Goal: Contribute content: Add original content to the website for others to see

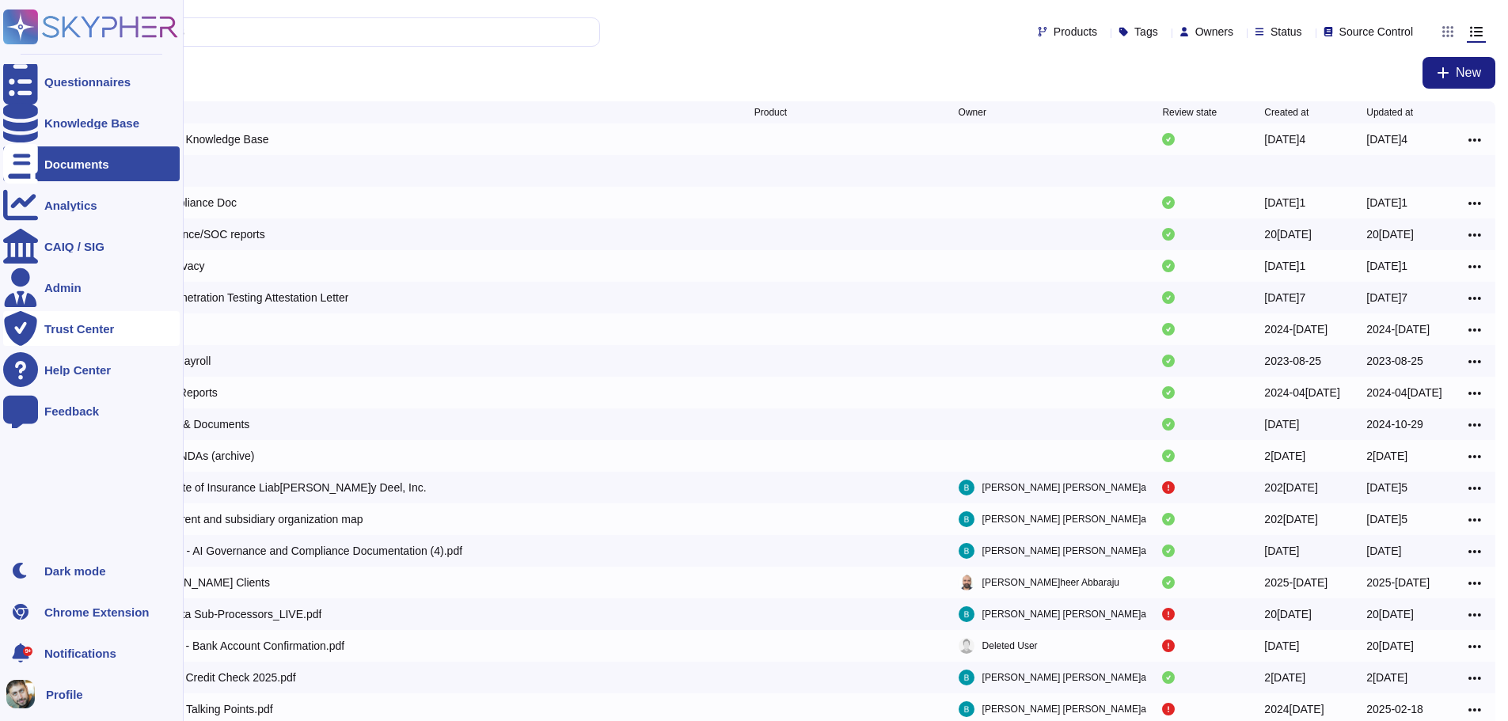
click at [53, 336] on div "Trust Center" at bounding box center [91, 328] width 177 height 35
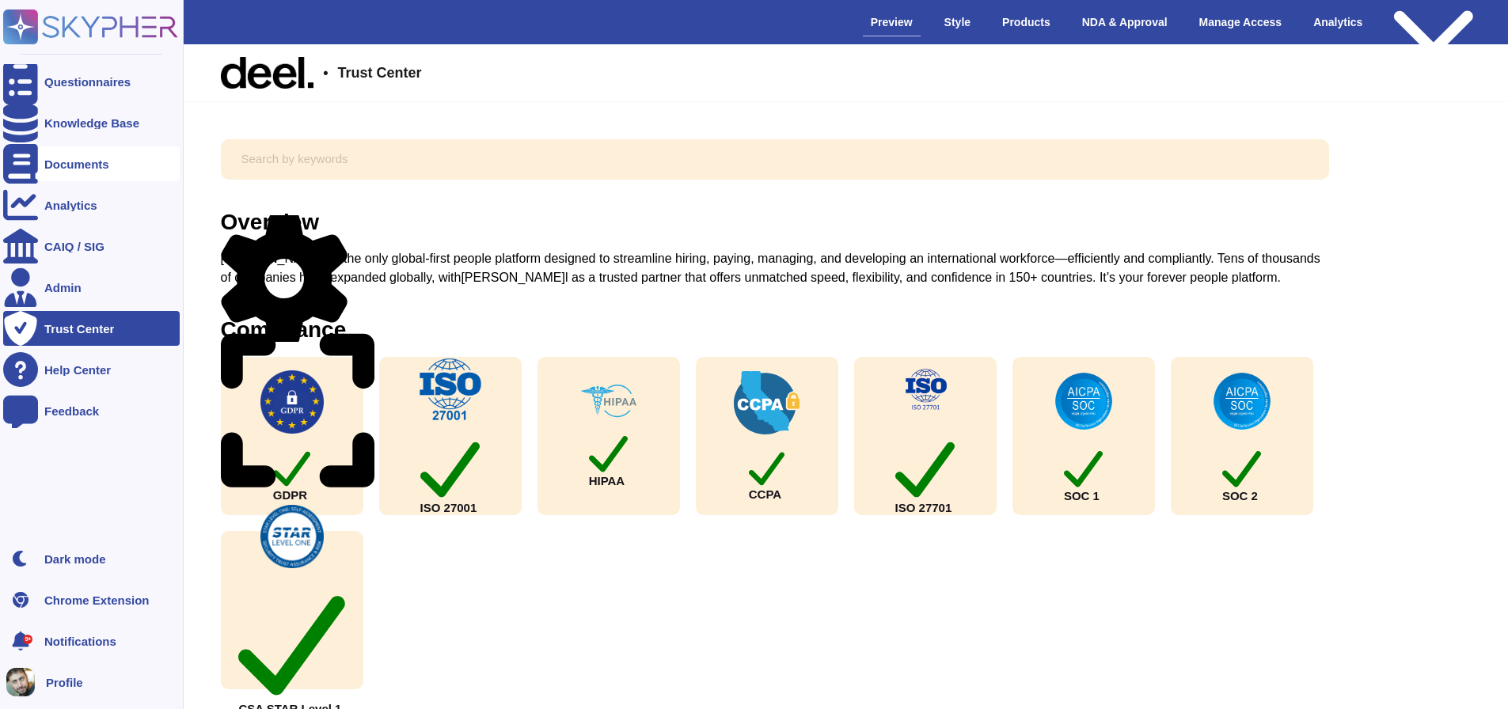
click at [92, 164] on div "Documents" at bounding box center [76, 164] width 65 height 12
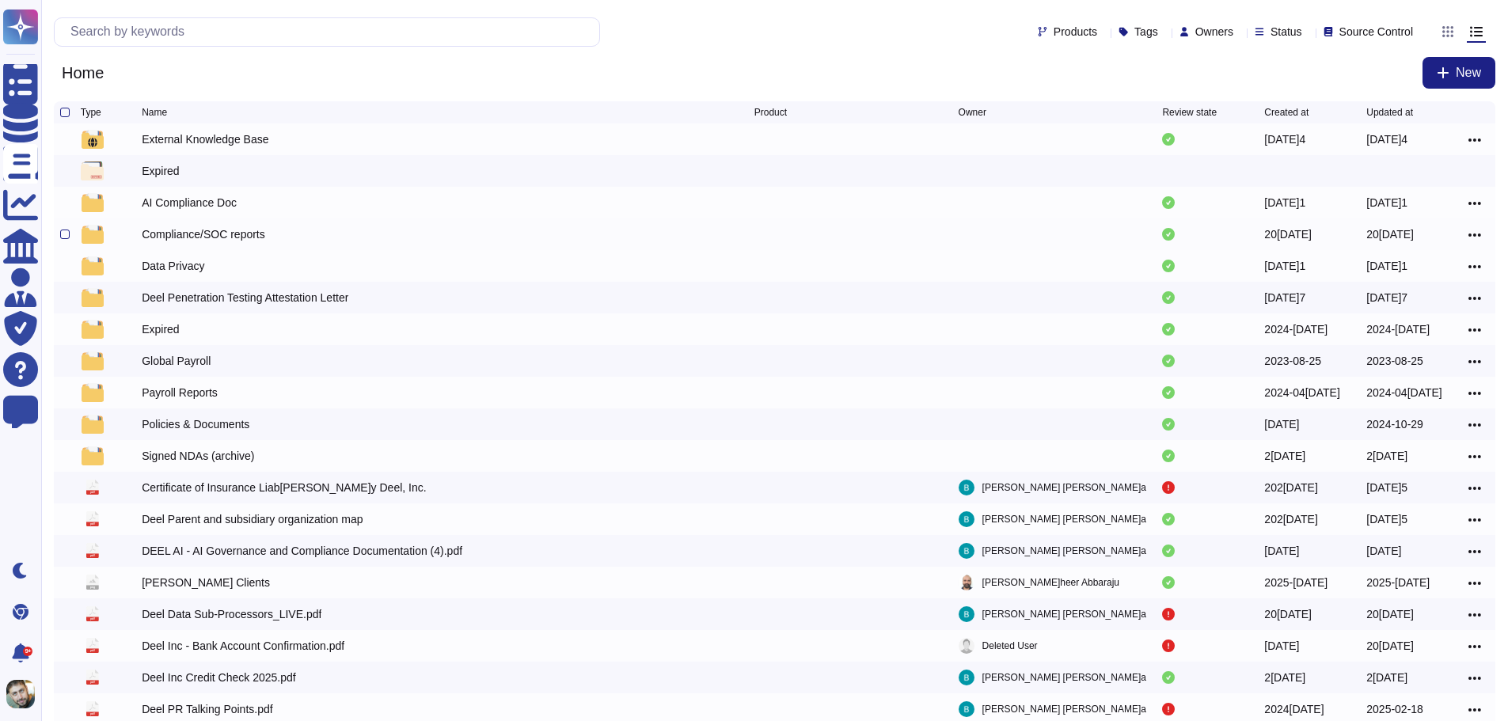
click at [379, 244] on div "Compliance/SOC reports" at bounding box center [448, 234] width 613 height 19
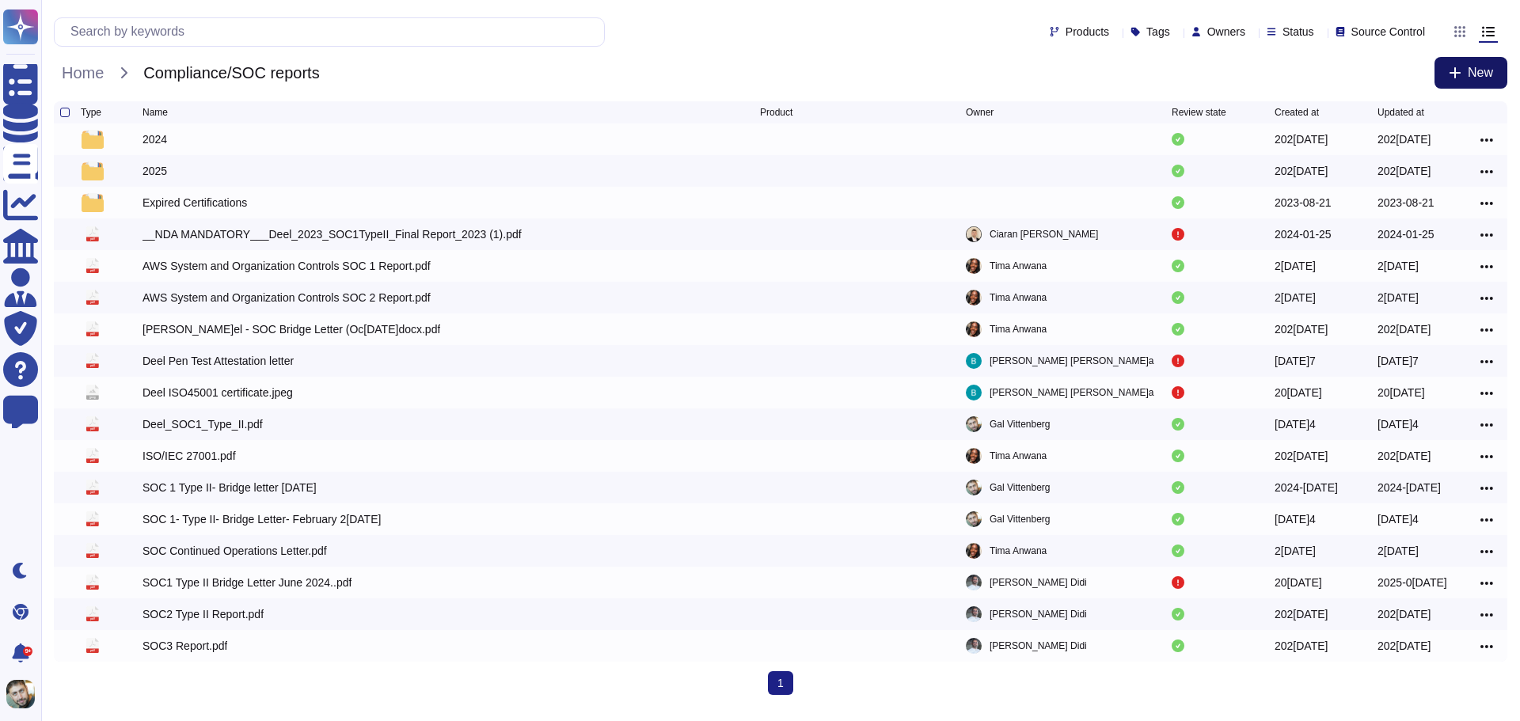
click at [1447, 63] on button "New" at bounding box center [1471, 73] width 73 height 32
click at [1420, 129] on div "File from local" at bounding box center [1436, 132] width 139 height 25
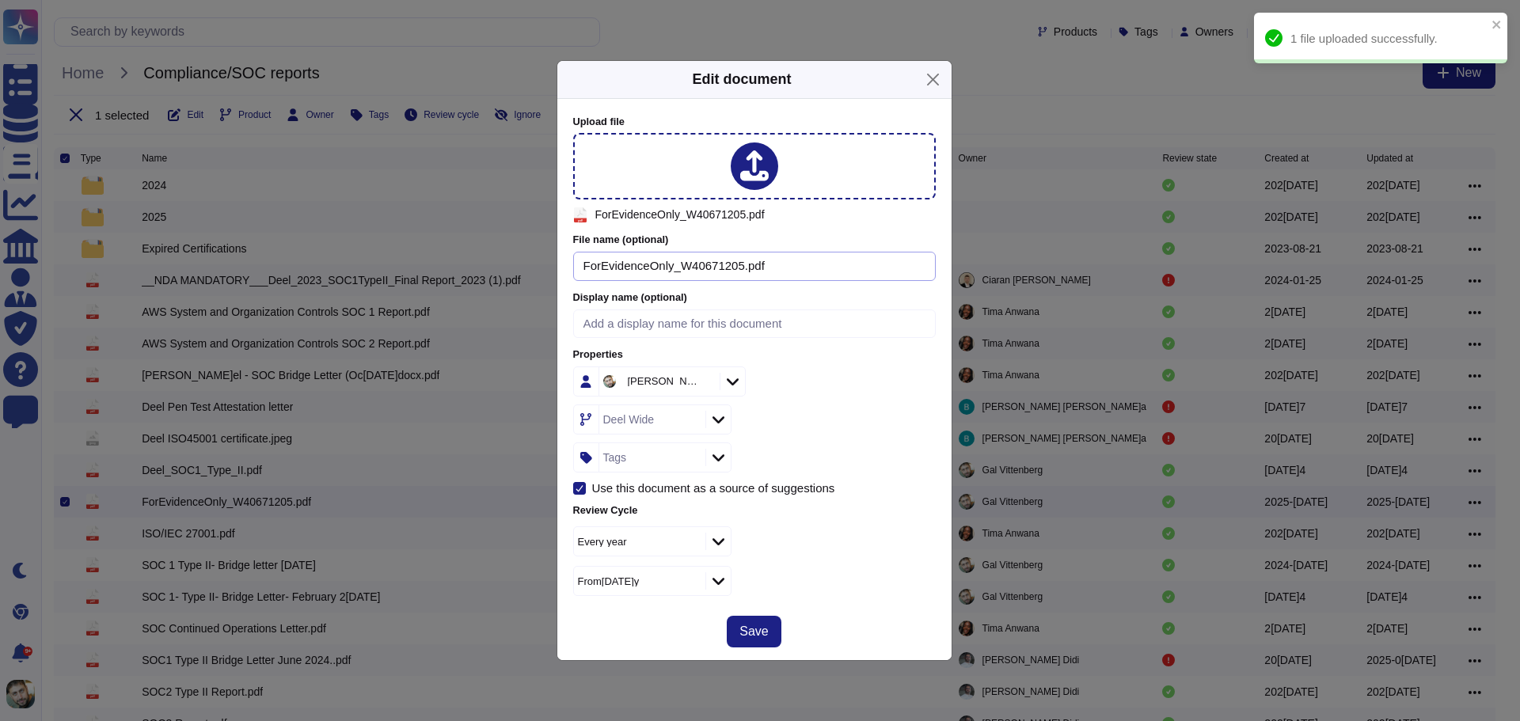
click at [826, 277] on input "ForEvidenceOnly_W40671205.pdf" at bounding box center [754, 266] width 363 height 29
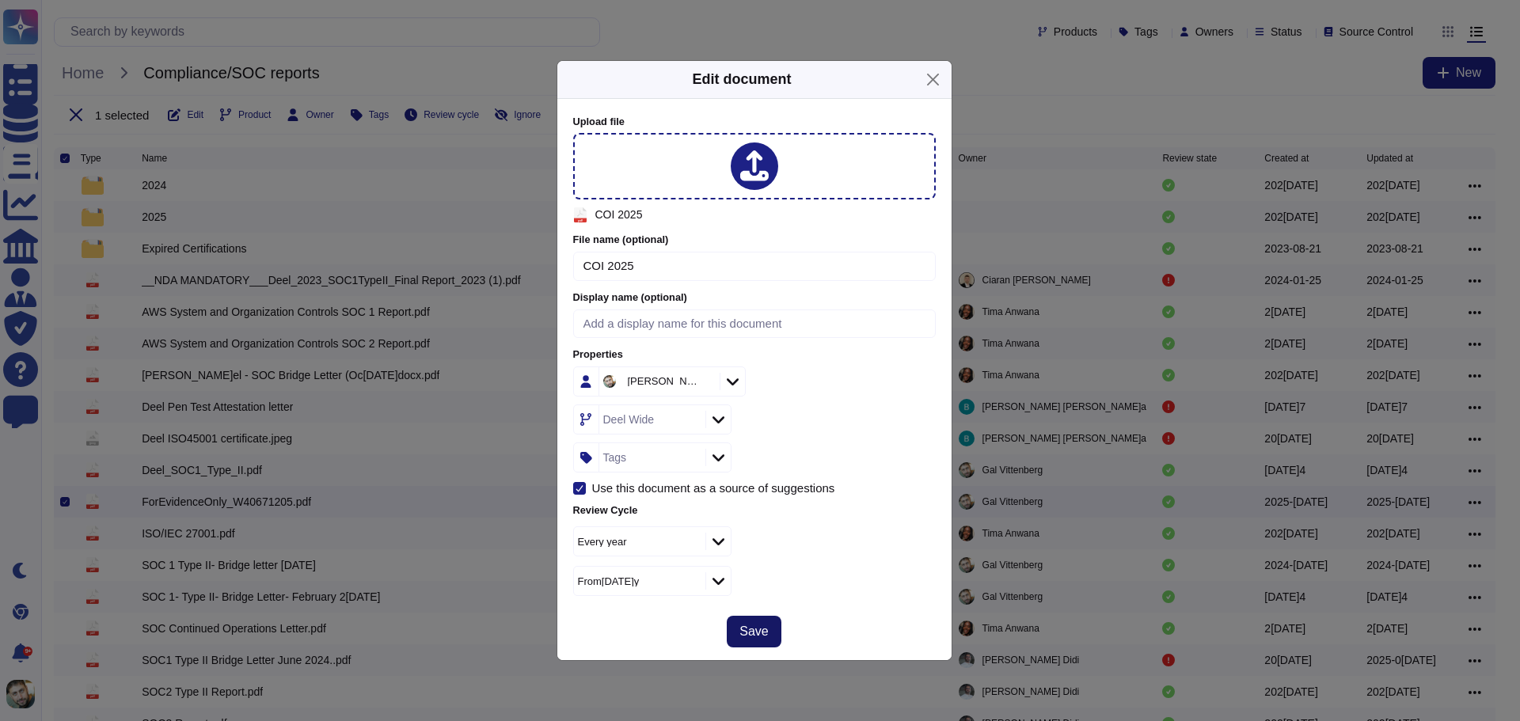
type input "COI 2025"
click at [749, 635] on span "Save" at bounding box center [754, 632] width 29 height 13
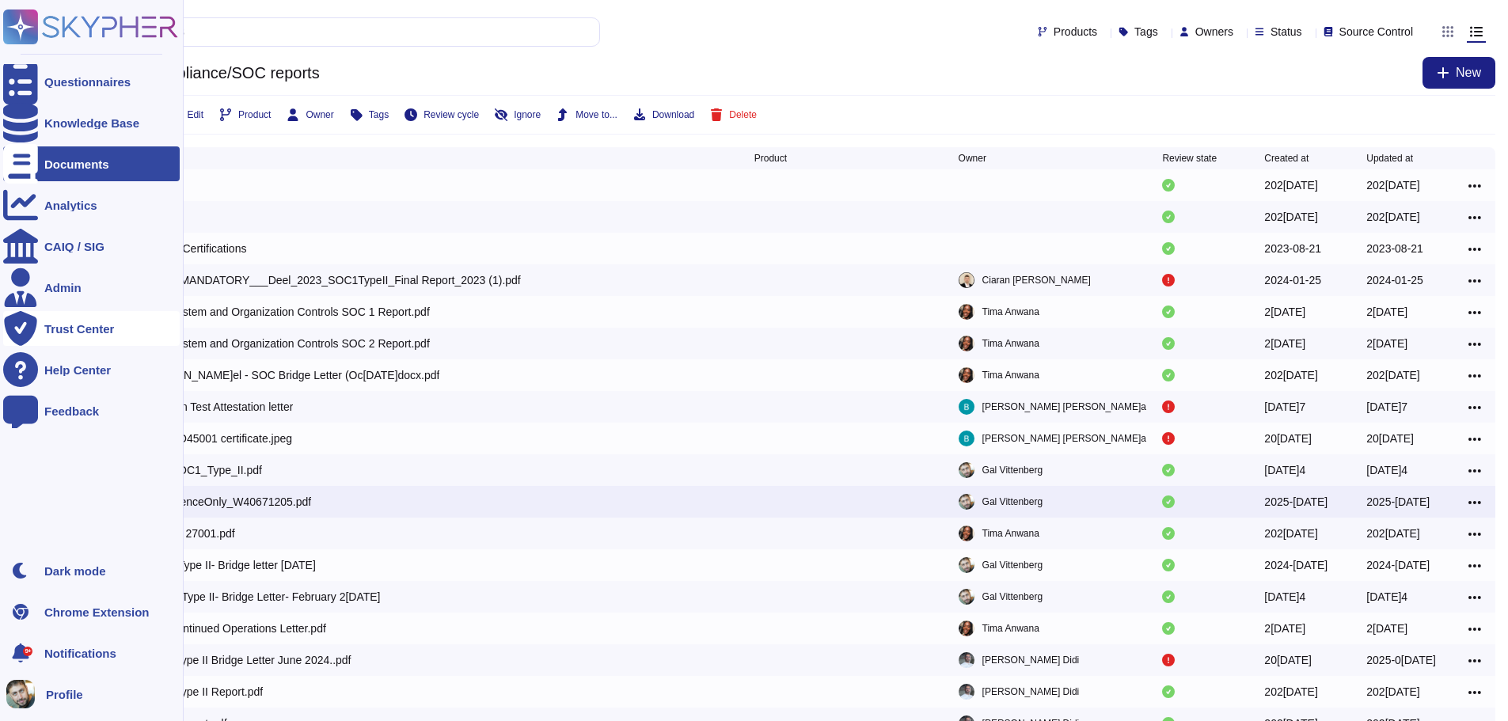
click at [107, 330] on div "Trust Center" at bounding box center [79, 329] width 70 height 12
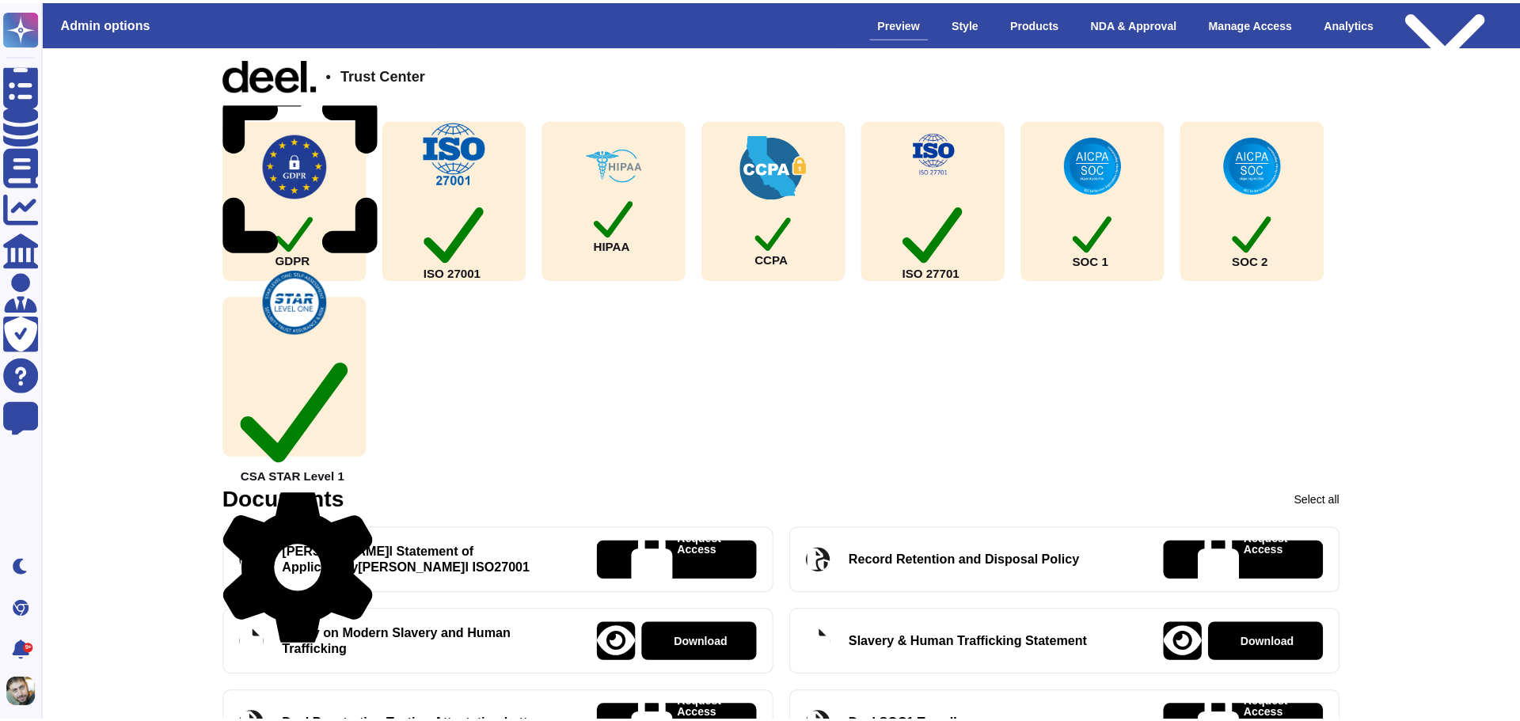
scroll to position [242, 0]
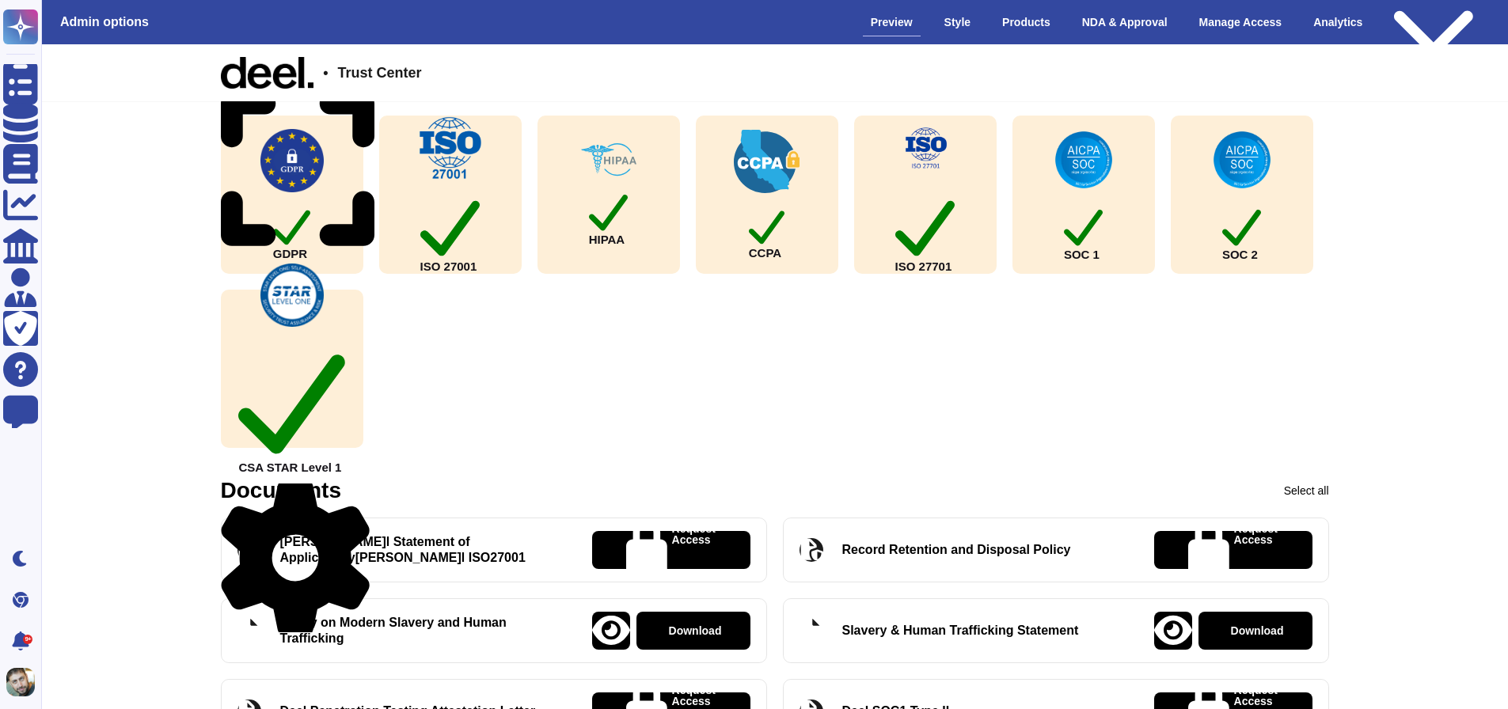
click at [368, 493] on icon at bounding box center [295, 558] width 149 height 158
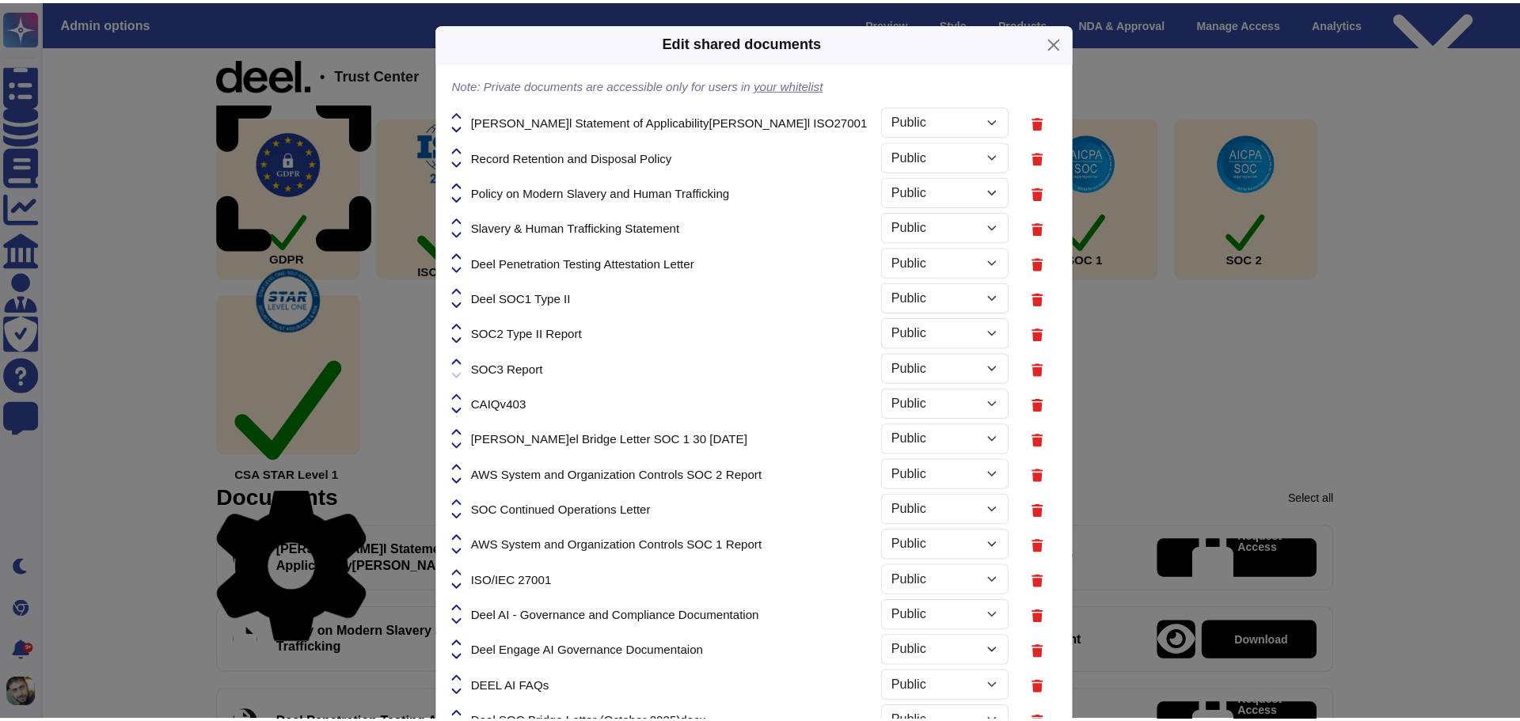
select select "PRIVATE"
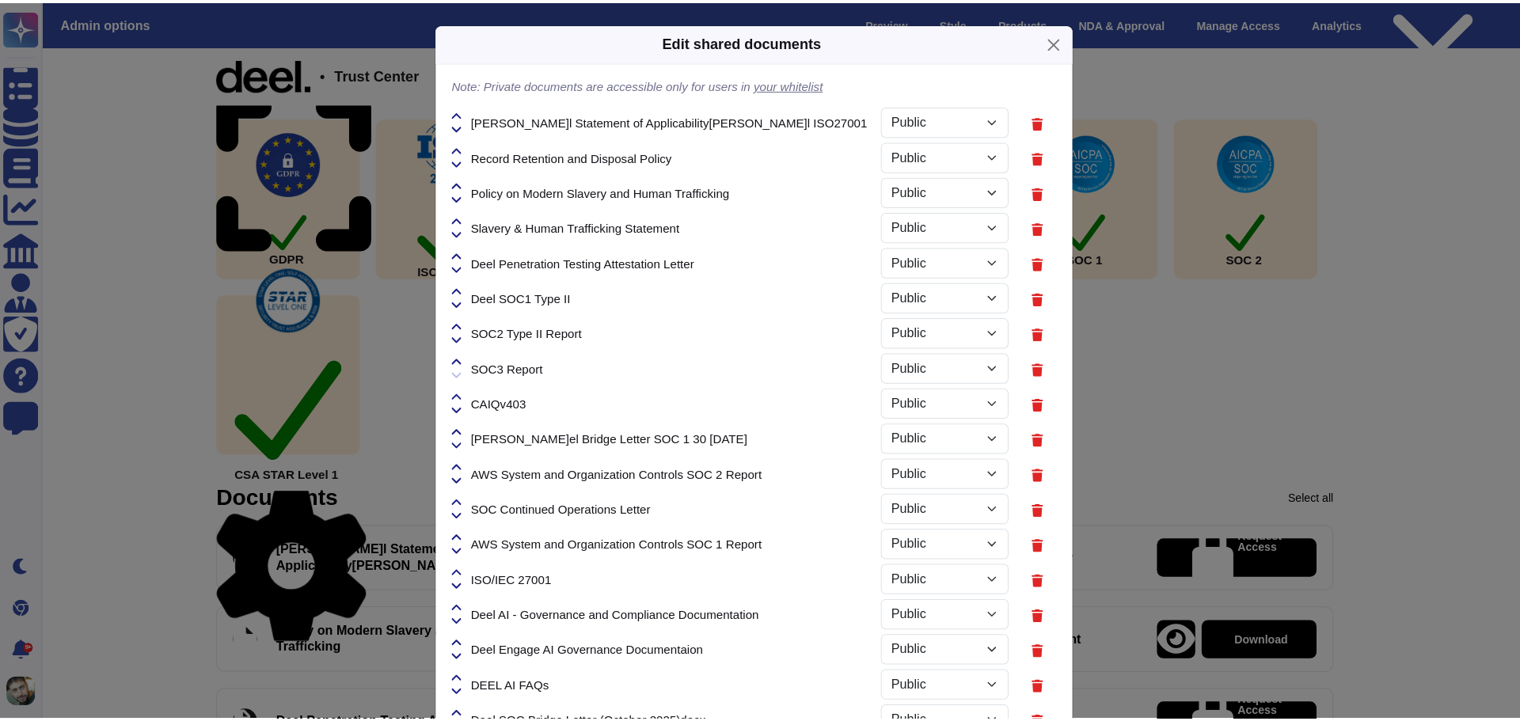
select select "PRIVATE"
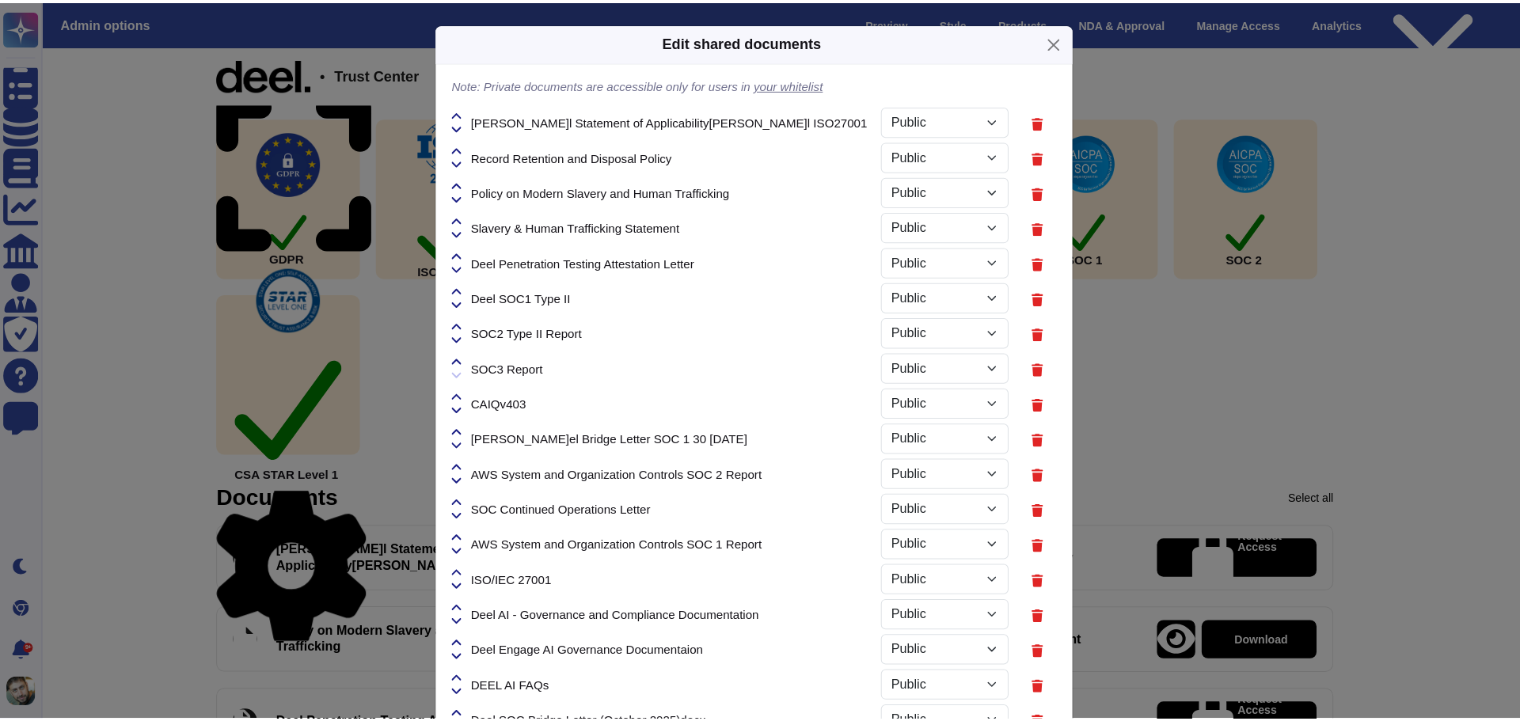
select select "PRIVATE"
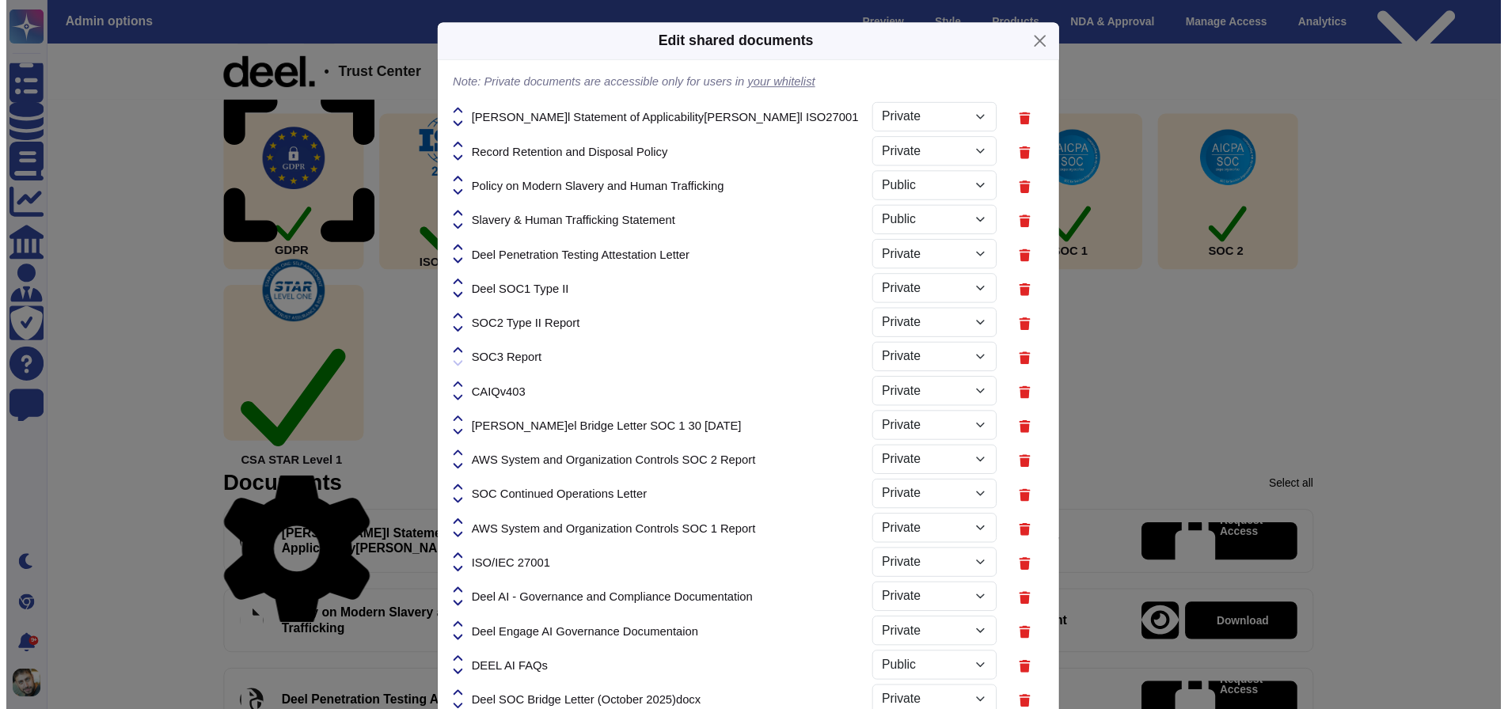
scroll to position [161, 0]
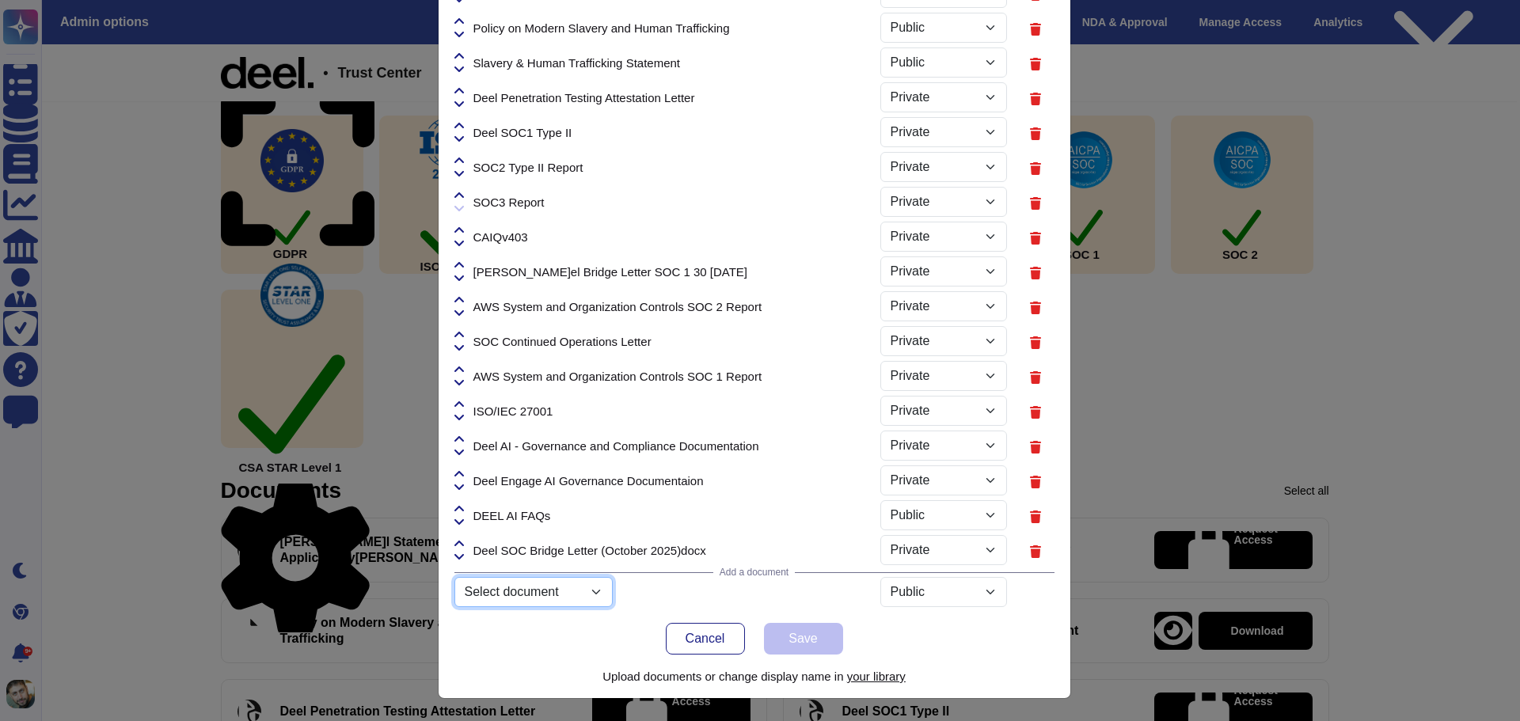
click at [536, 586] on select "Select document ISO 27001 Certificate.pdf Product_guide_Reports.pdf Netsuite_fo…" at bounding box center [534, 592] width 158 height 30
click at [455, 607] on select "Select document ISO 27001 Certificate.pdf Product_guide_Reports.pdf Netsuite_fo…" at bounding box center [534, 592] width 158 height 30
select select "68ef8432c09a684d78000e34"
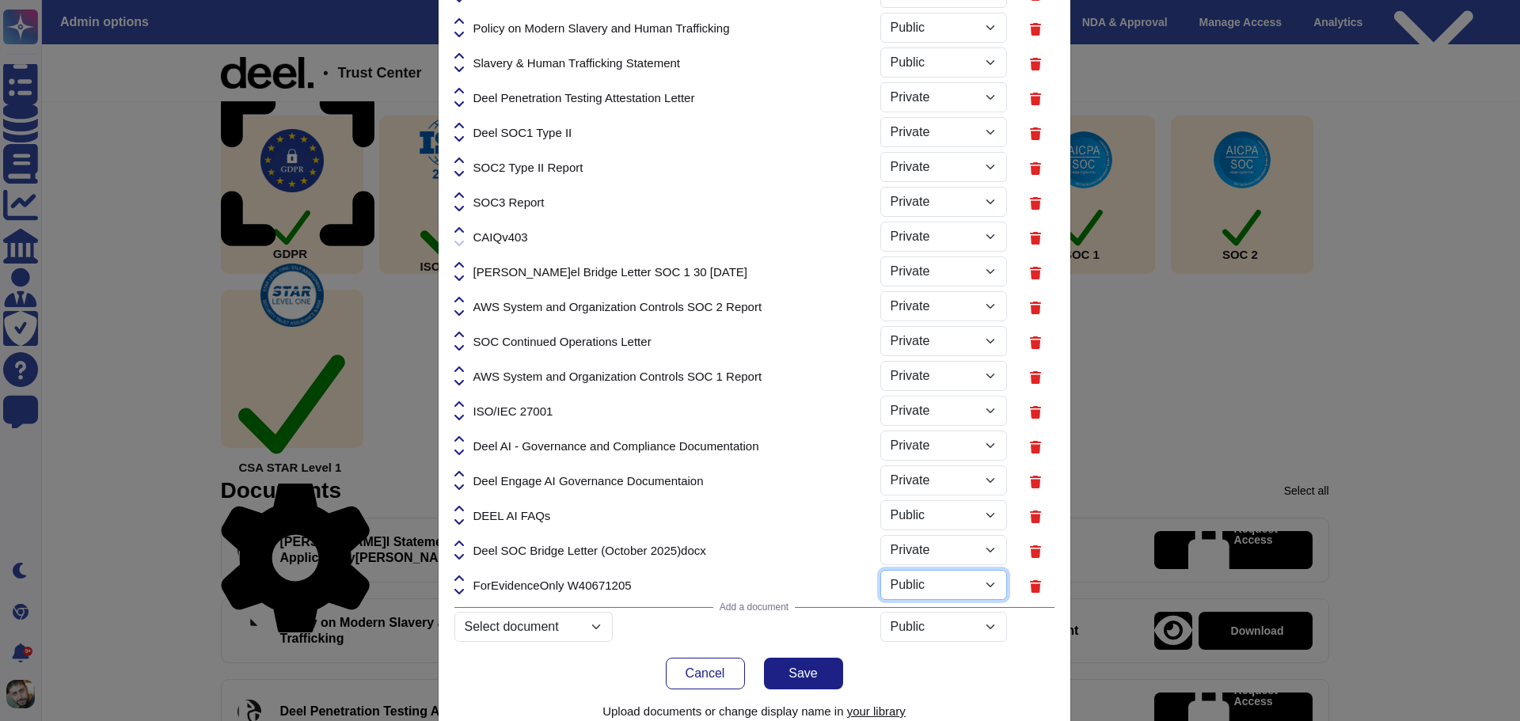
click at [926, 584] on select "Public Private" at bounding box center [944, 585] width 127 height 30
click at [881, 570] on select "Public Private" at bounding box center [944, 585] width 127 height 30
select select "PRIVATE"
click at [789, 680] on span "Save" at bounding box center [803, 674] width 29 height 13
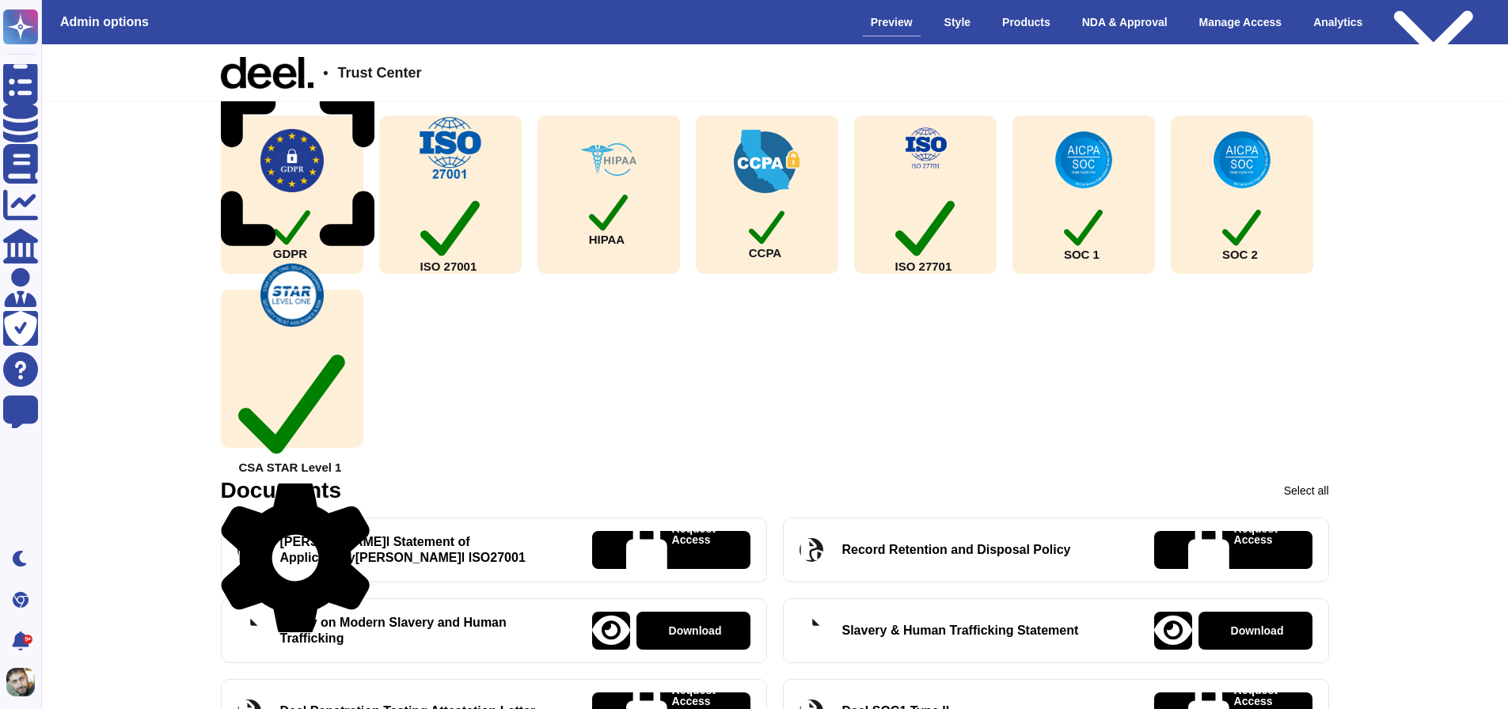
scroll to position [372, 0]
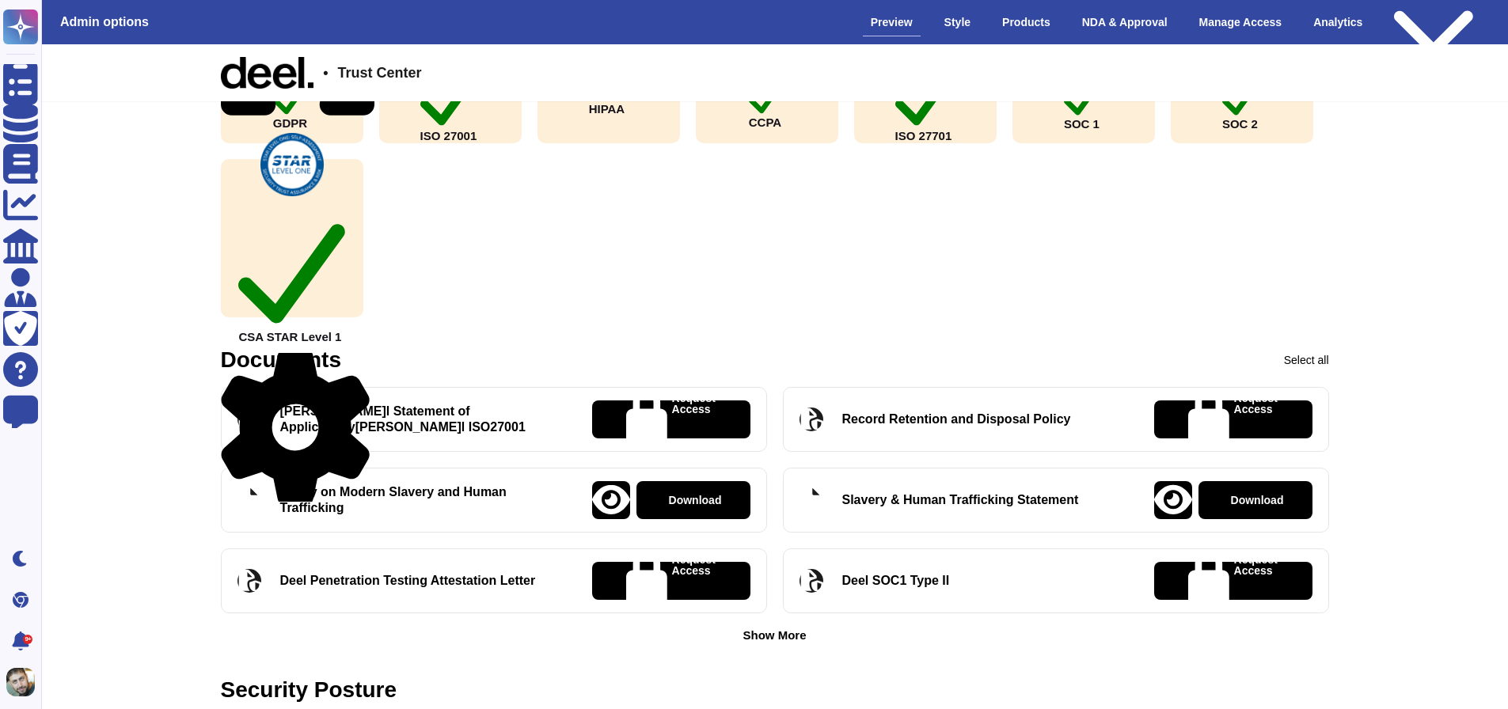
click at [770, 638] on div "Show More" at bounding box center [774, 636] width 63 height 12
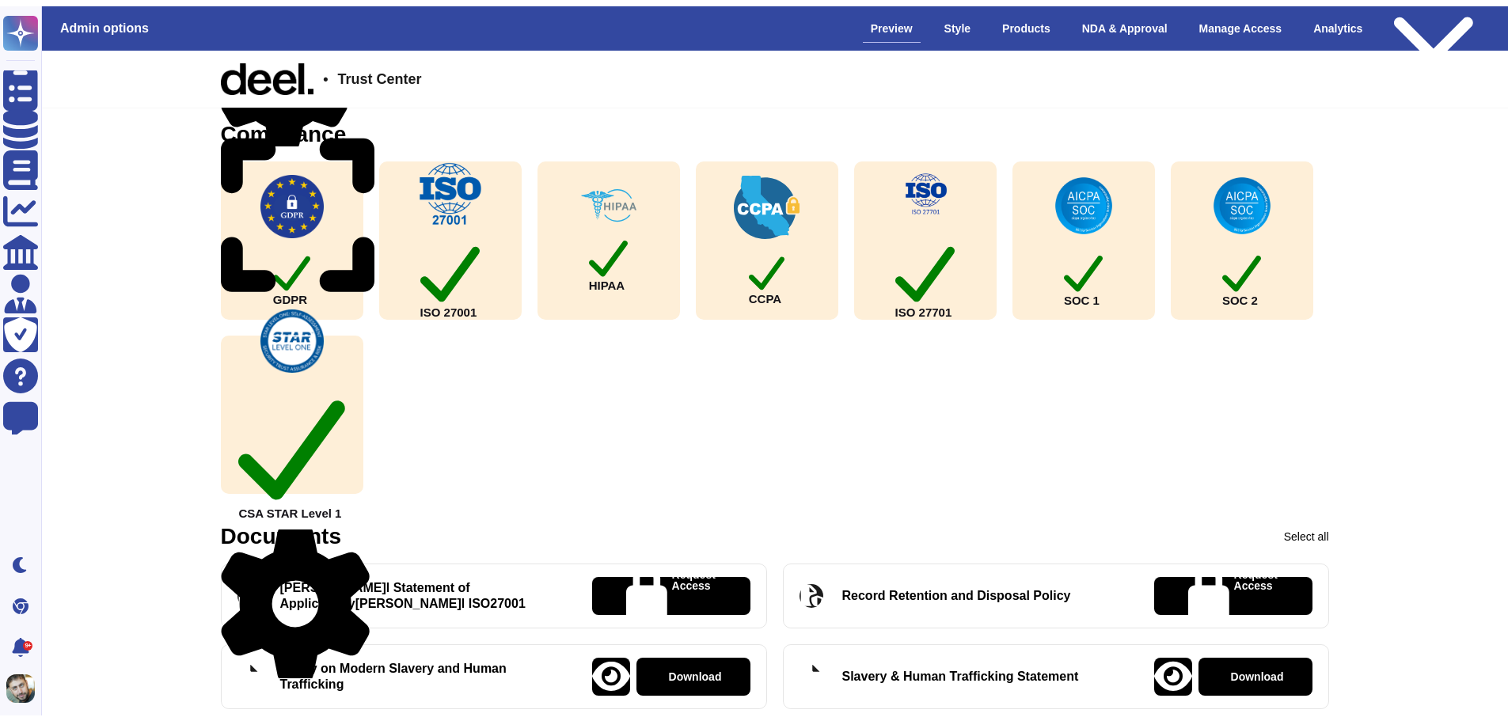
scroll to position [0, 0]
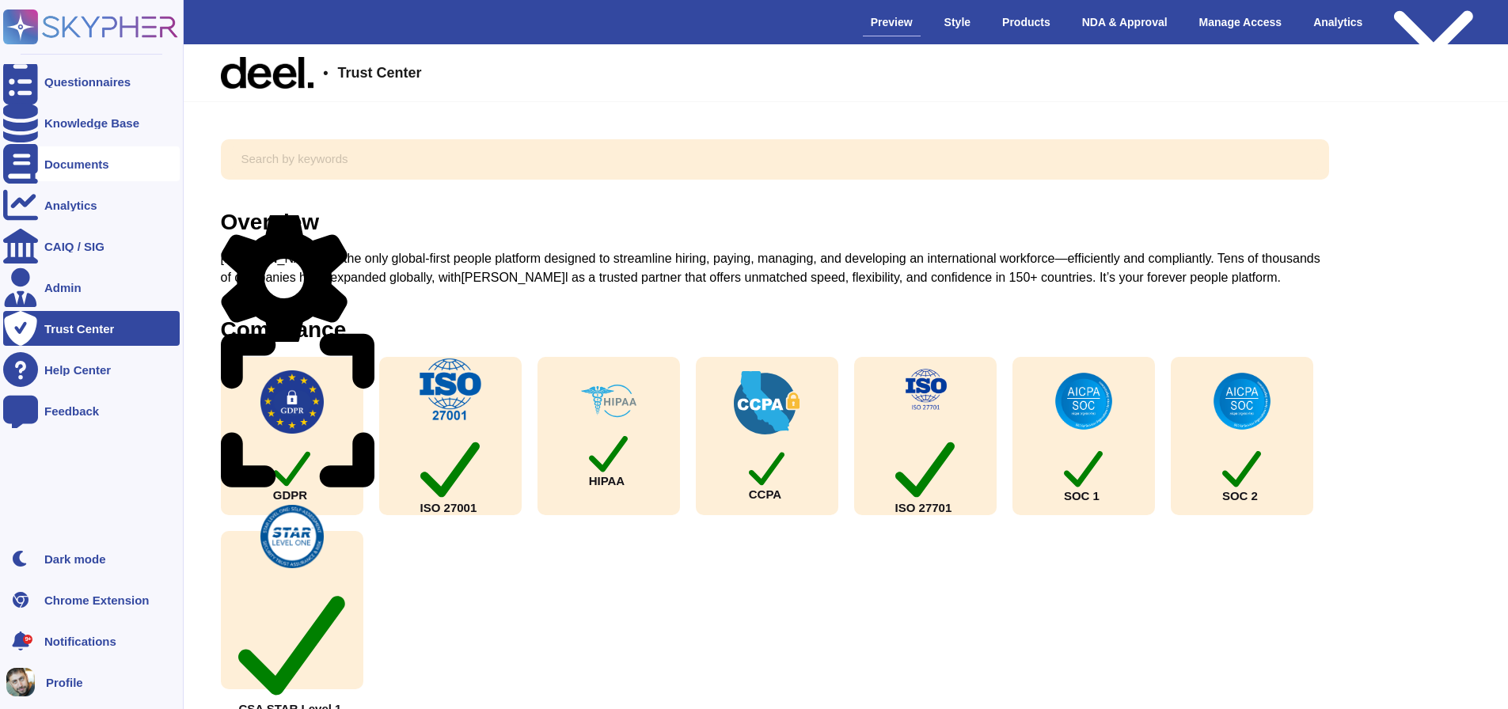
click at [87, 168] on div "Documents" at bounding box center [76, 164] width 65 height 12
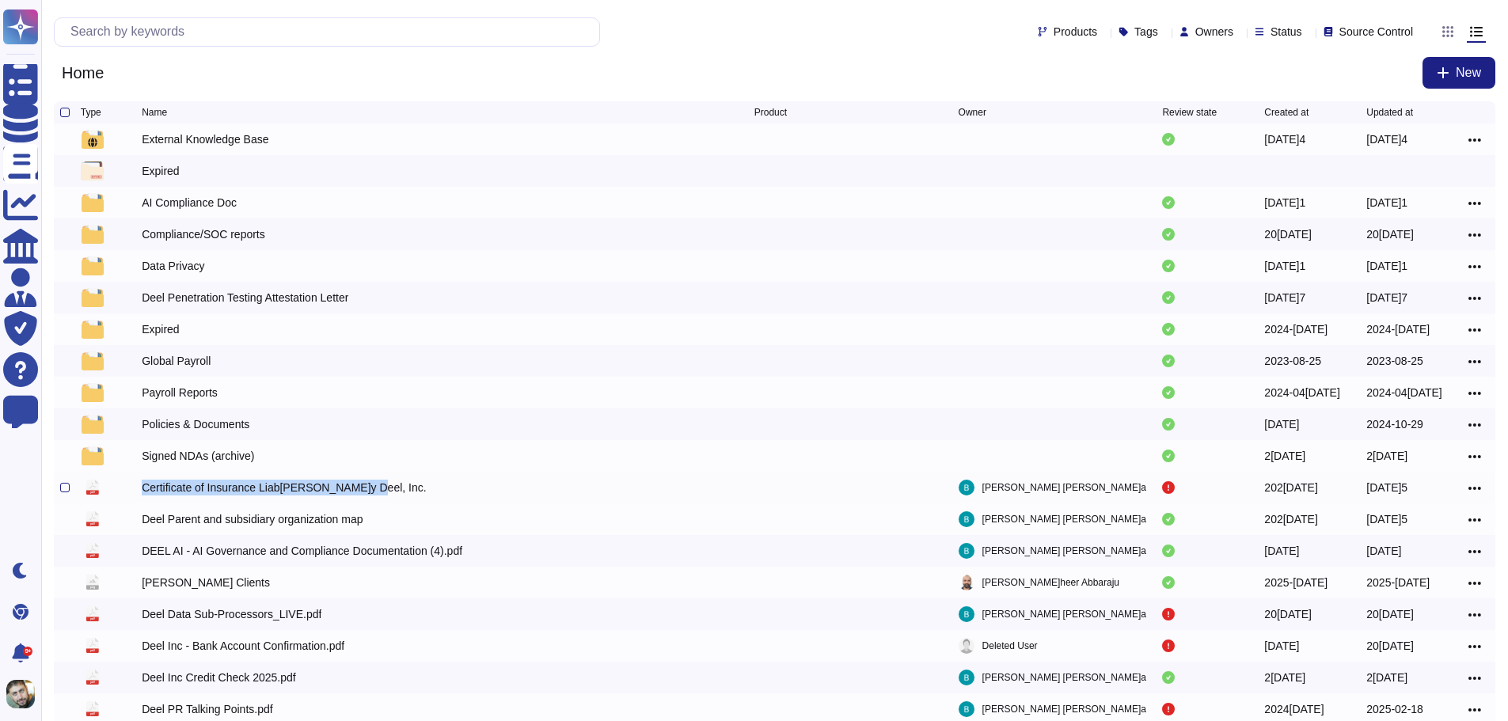
drag, startPoint x: 364, startPoint y: 489, endPoint x: 143, endPoint y: 495, distance: 221.8
click at [143, 495] on div "Certificate of Insurance Liab[PERSON_NAME]y Deel, Inc." at bounding box center [448, 487] width 613 height 19
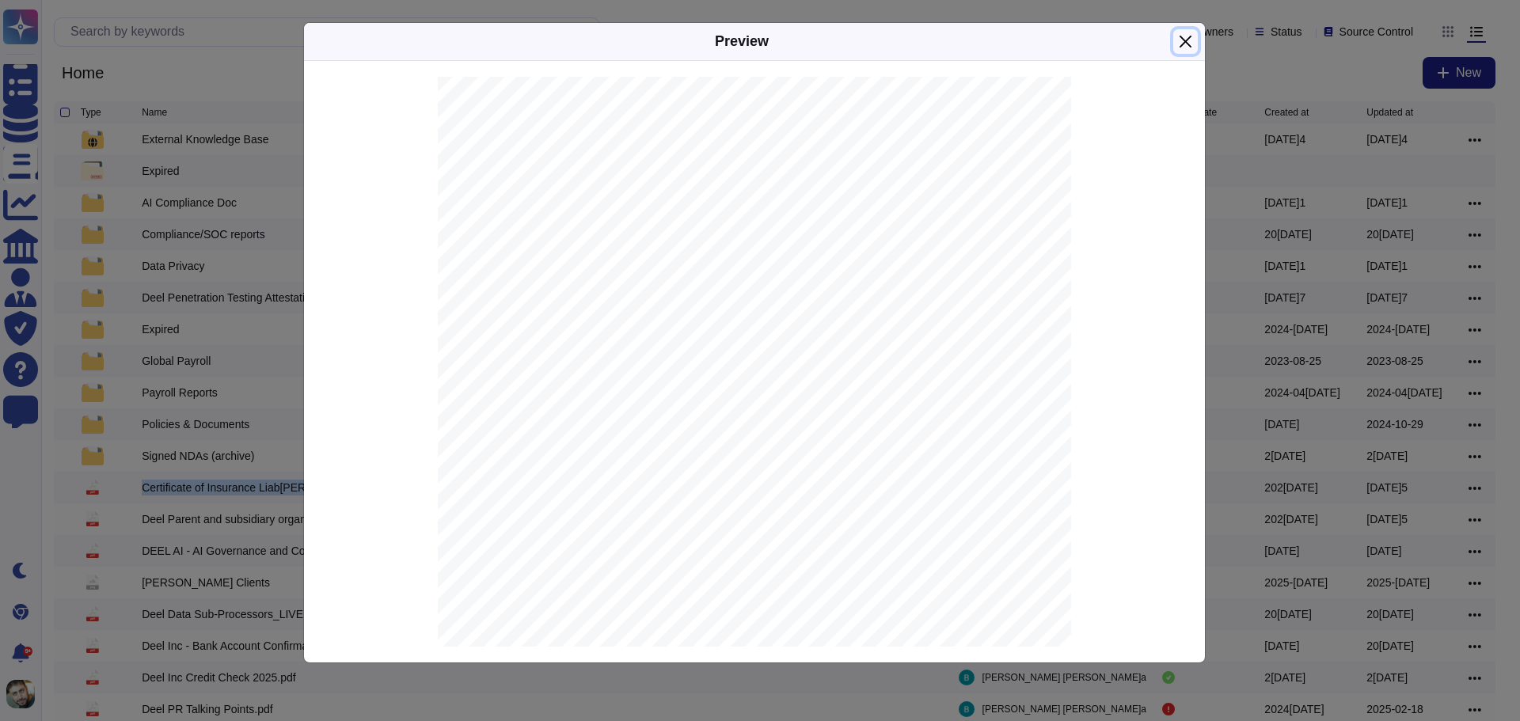
click at [1186, 51] on button "Close" at bounding box center [1185, 41] width 25 height 25
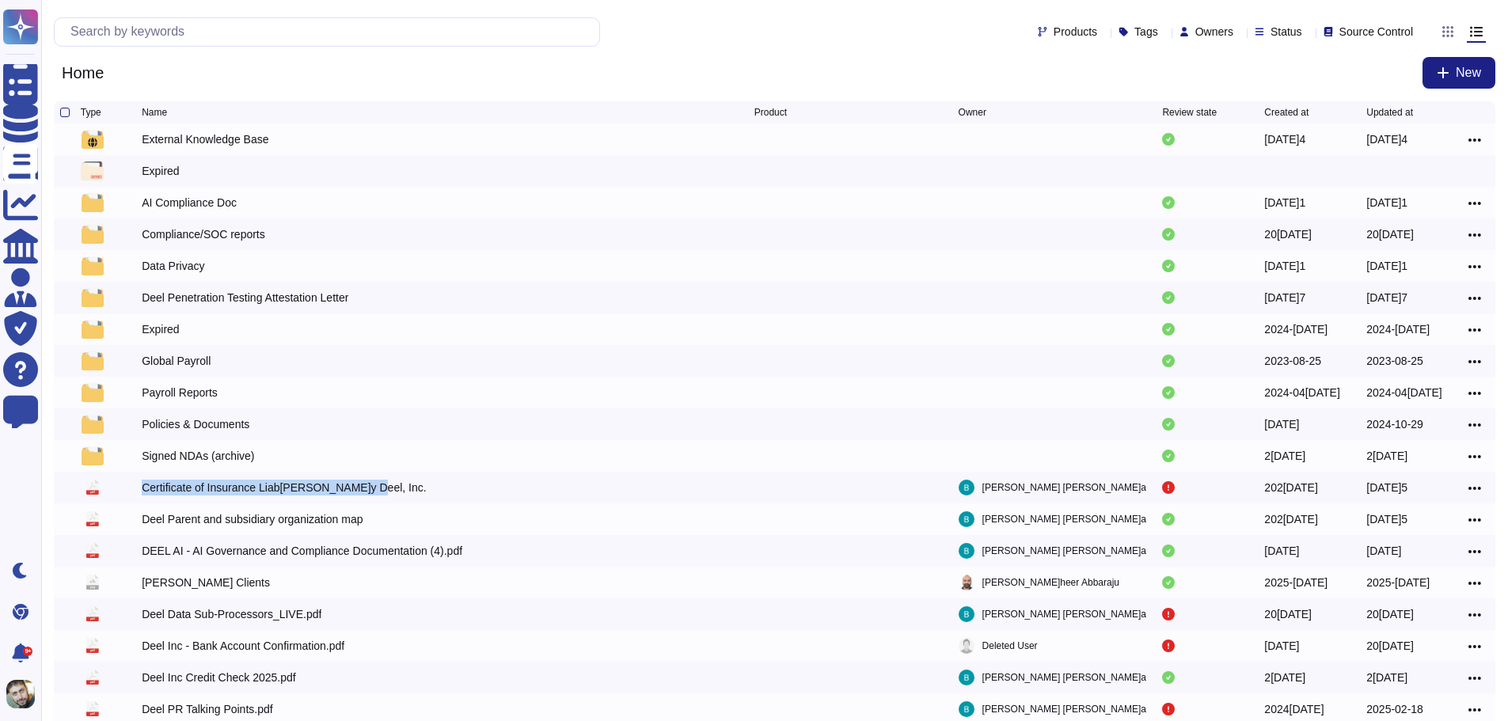
copy div "Certificate of Insurance Liab[PERSON_NAME]y Deel, Inc."
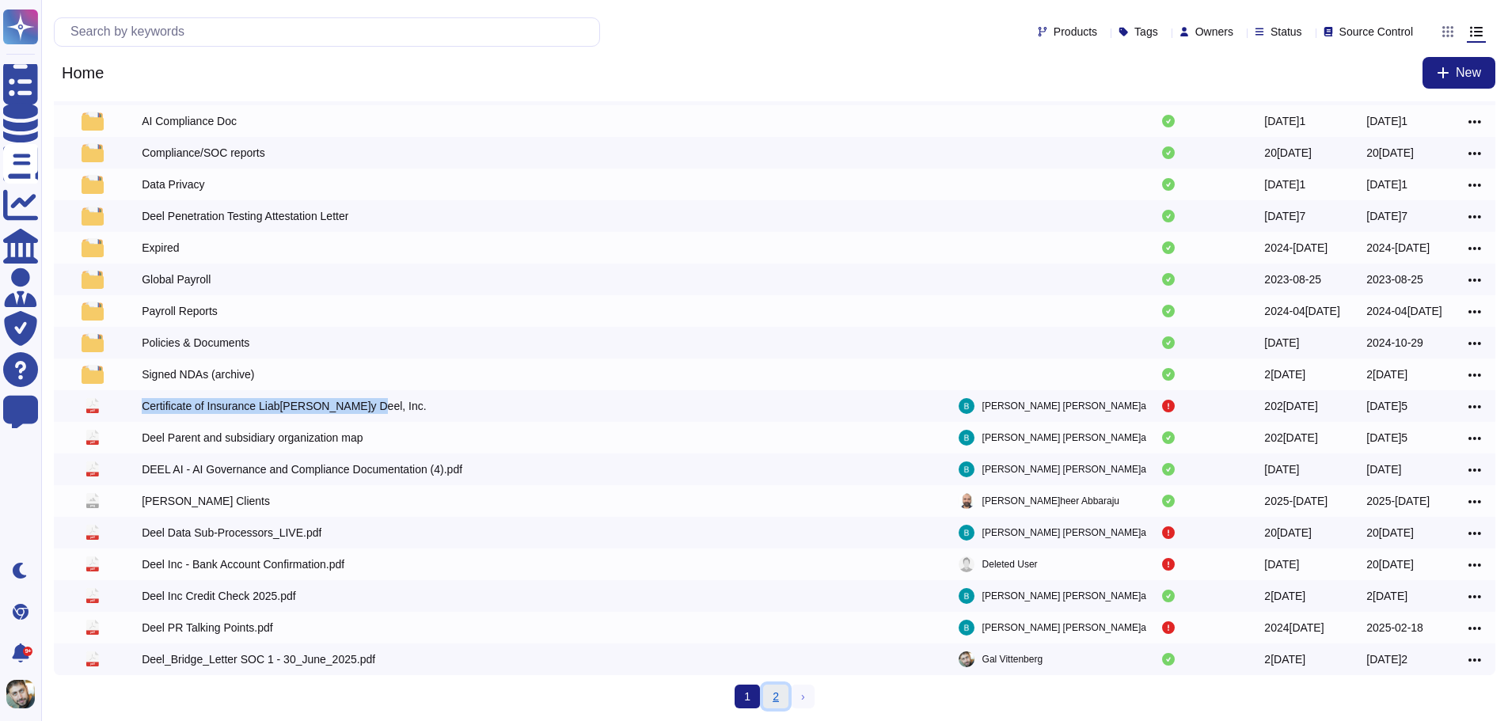
click at [770, 697] on link "2" at bounding box center [775, 697] width 25 height 24
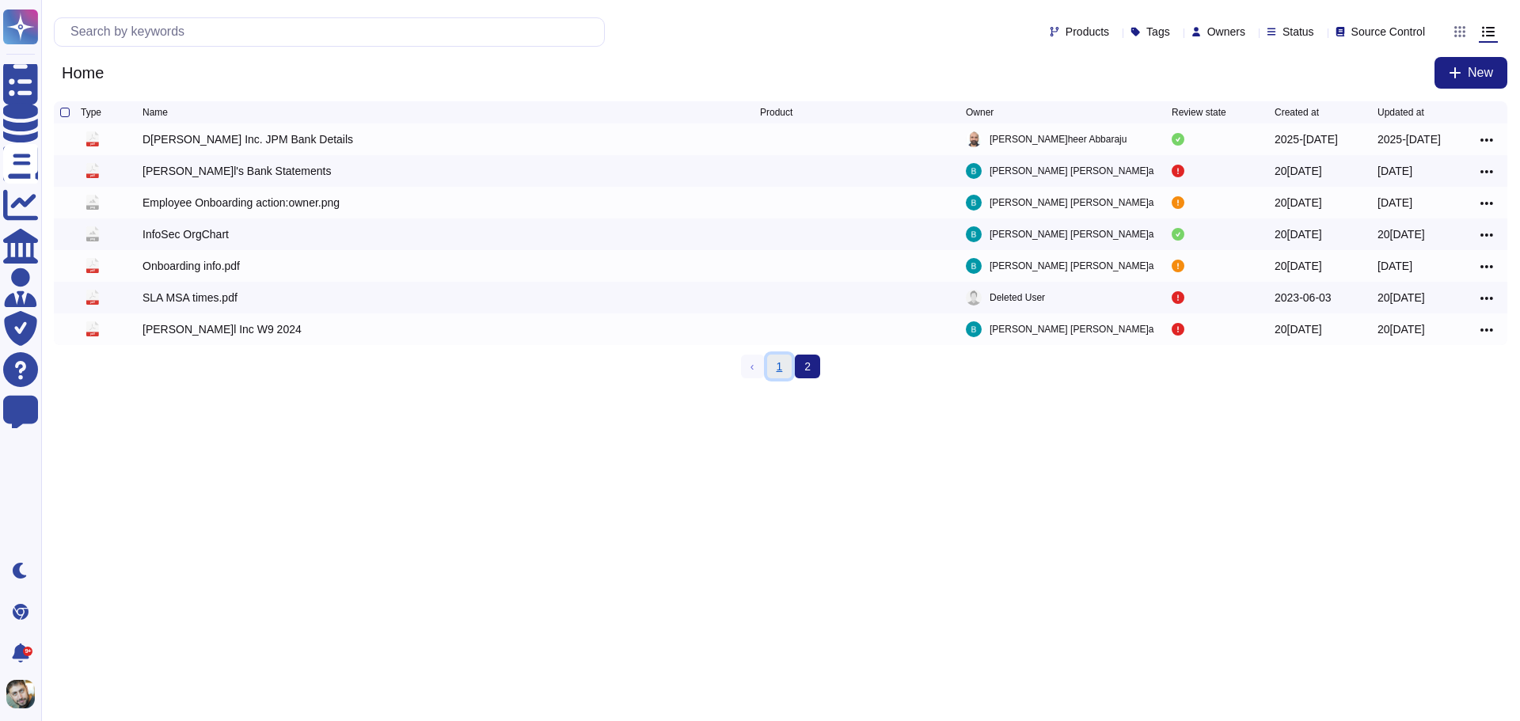
click at [778, 367] on link "1" at bounding box center [779, 367] width 25 height 24
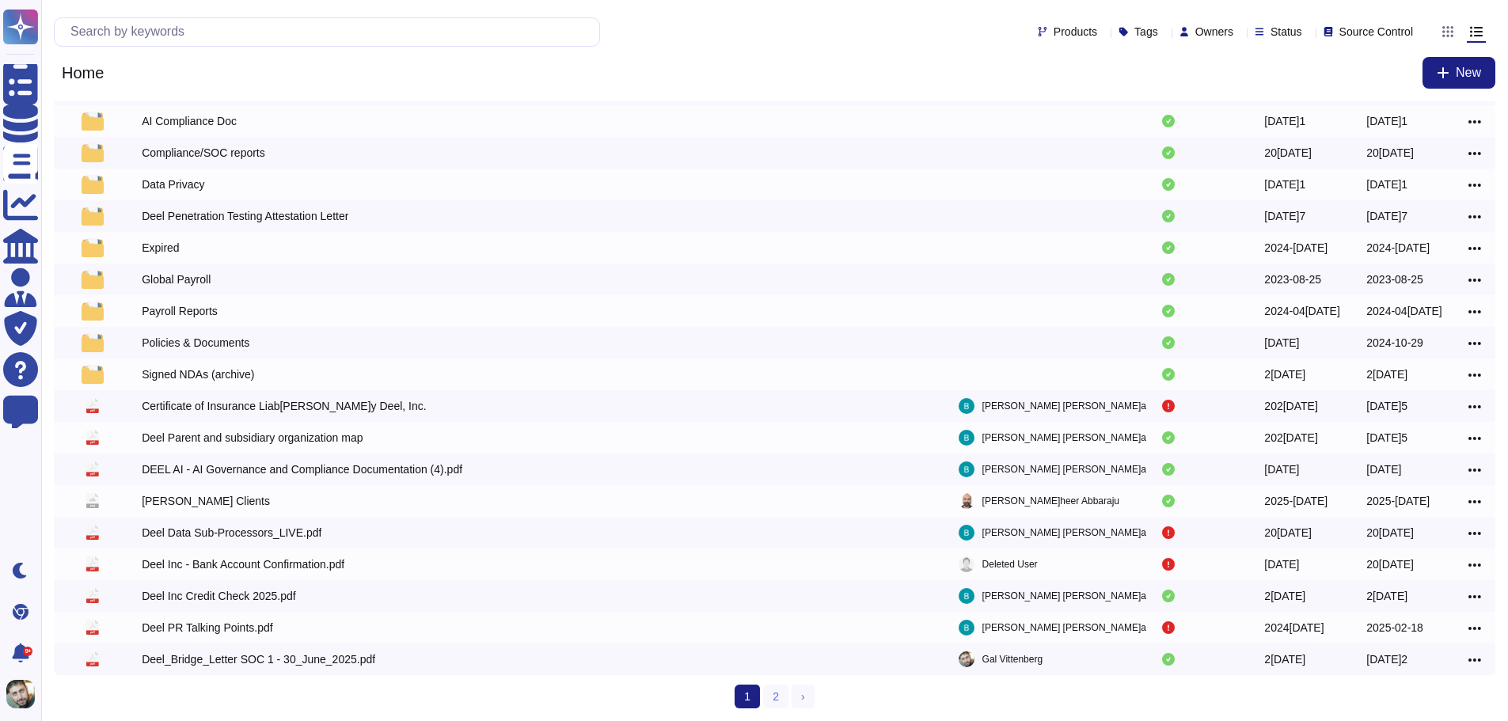
scroll to position [85, 0]
click at [773, 702] on link "2" at bounding box center [775, 697] width 25 height 24
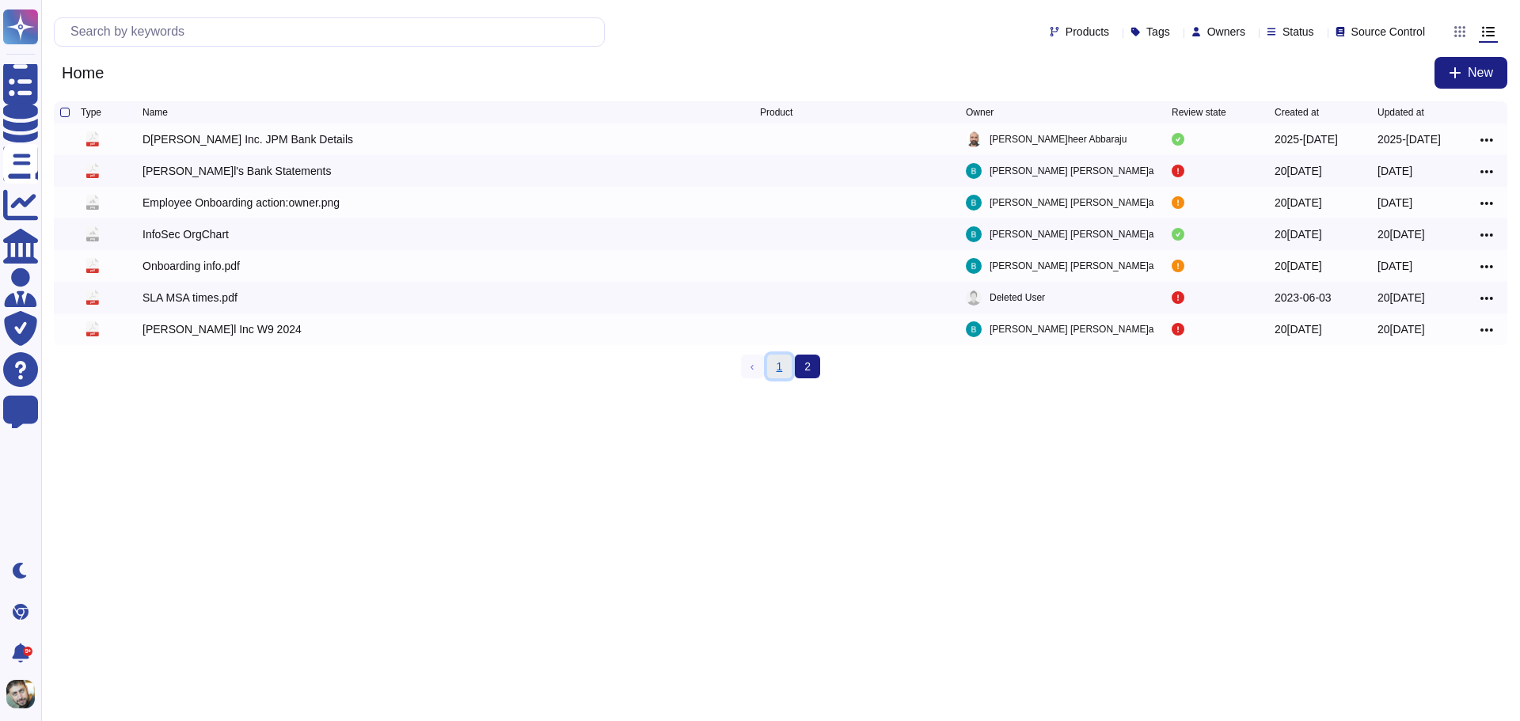
click at [784, 378] on link "1" at bounding box center [779, 367] width 25 height 24
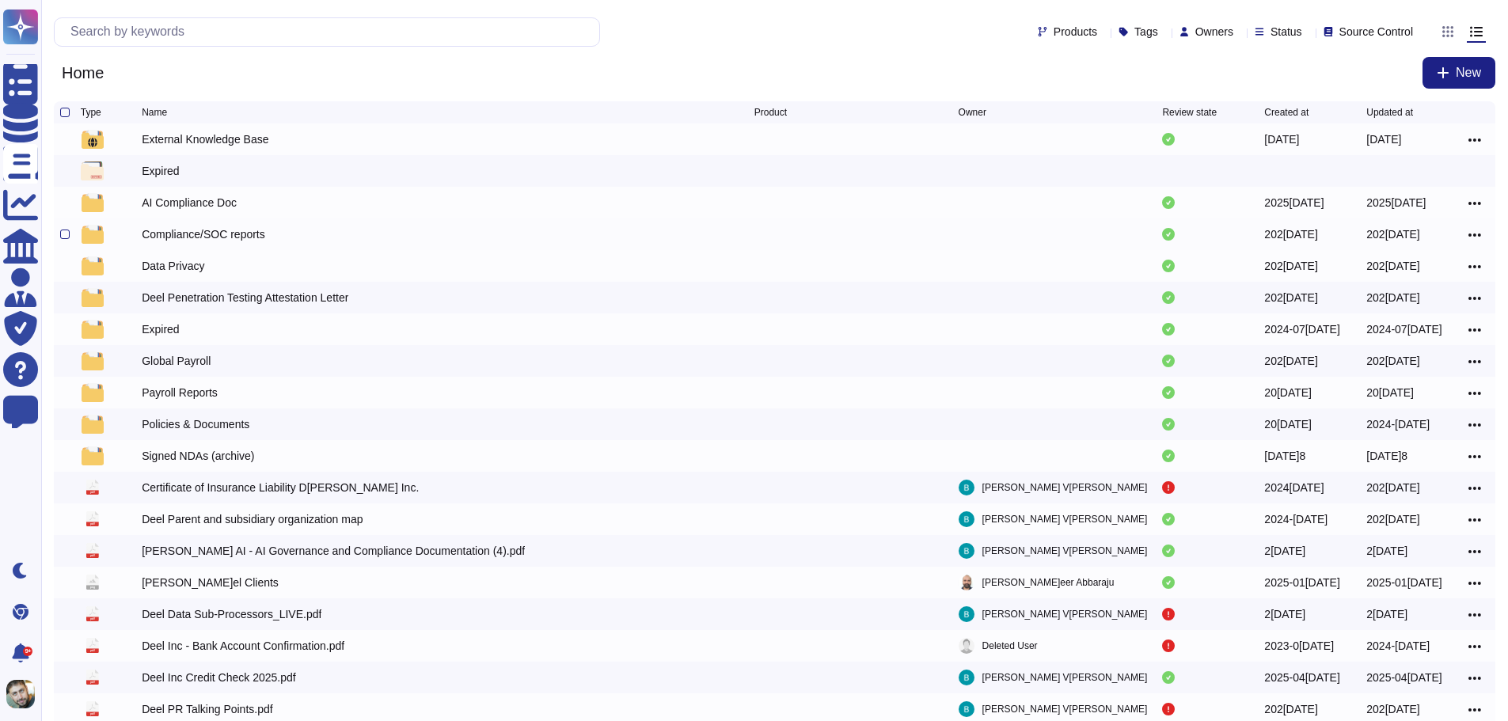
click at [248, 237] on div "Compliance/SOC reports" at bounding box center [204, 234] width 124 height 16
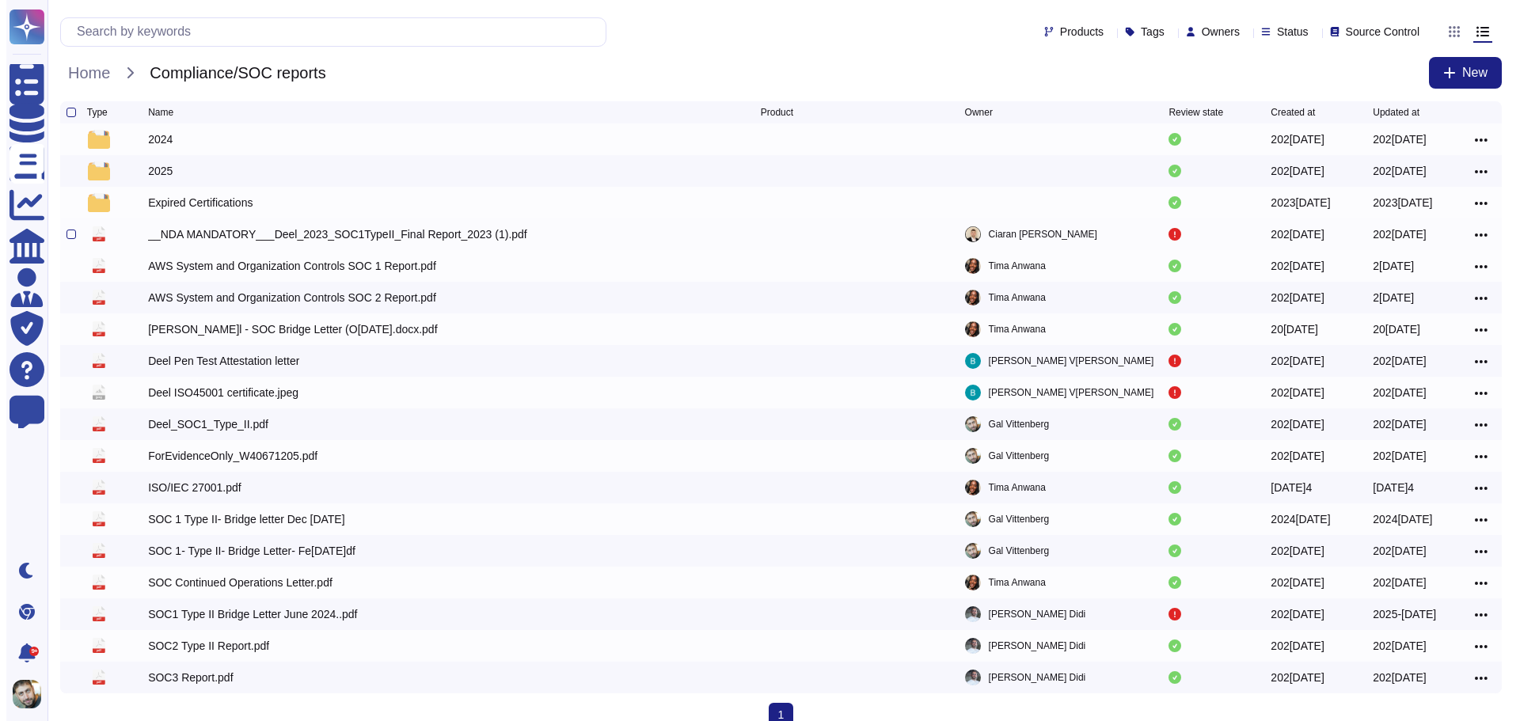
scroll to position [21, 0]
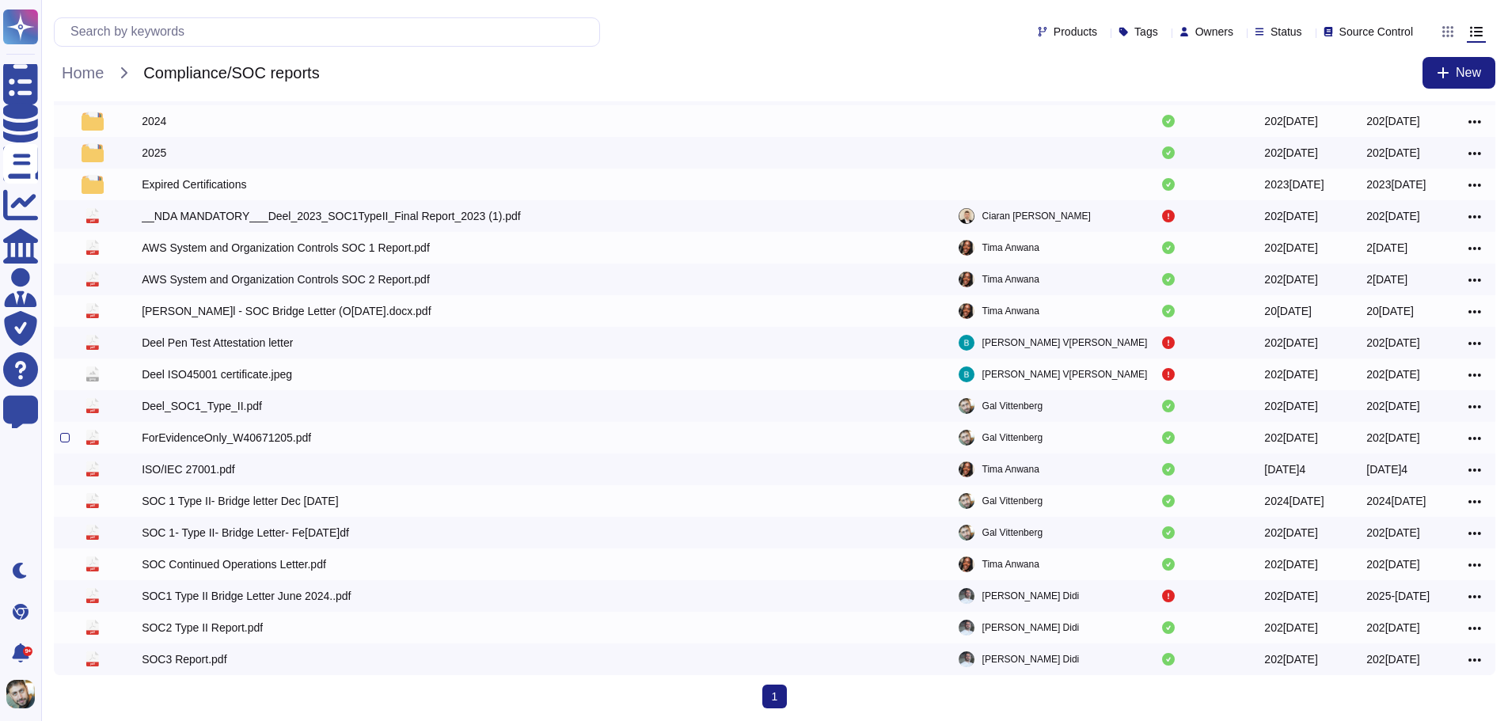
click at [611, 438] on div "ForEvidenceOnly_W40671205.pdf" at bounding box center [448, 437] width 613 height 19
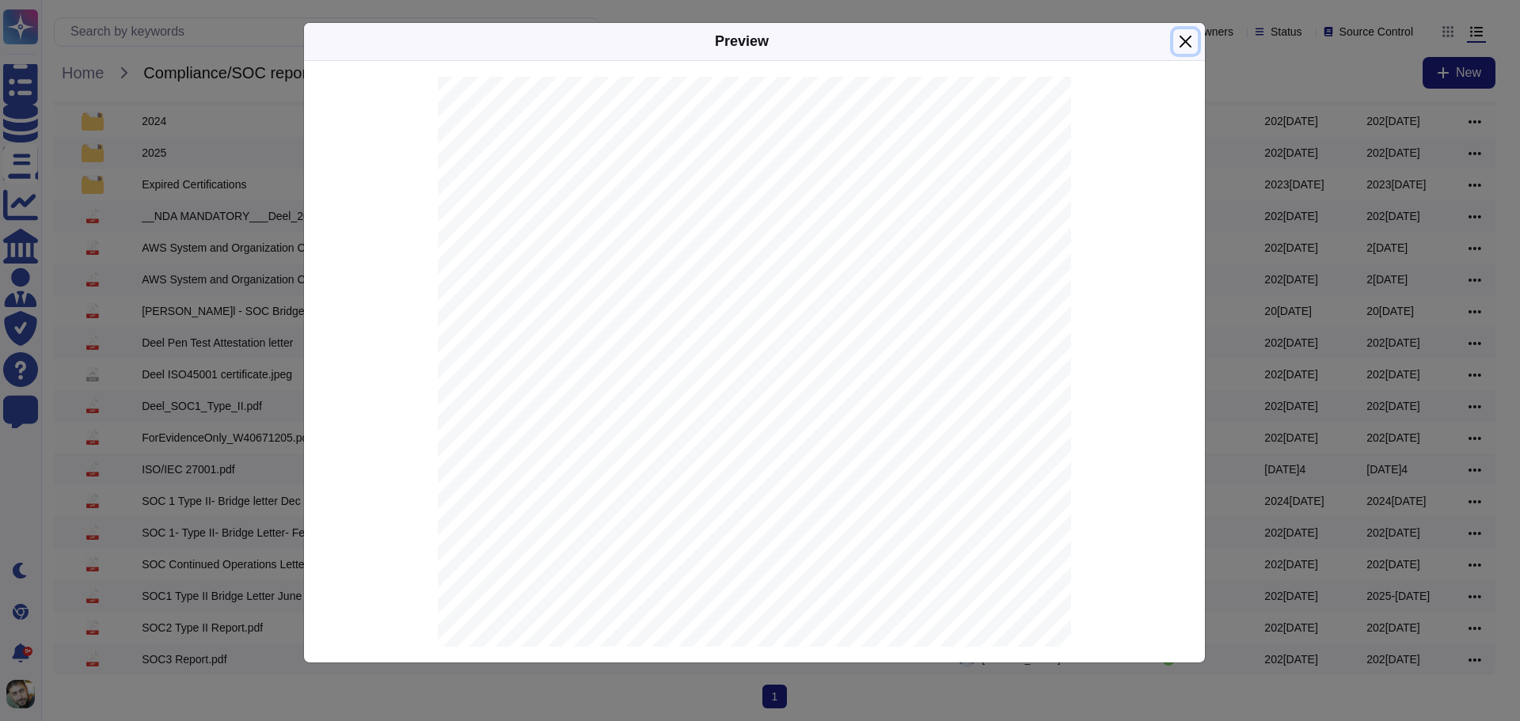
click at [1182, 40] on button "Close" at bounding box center [1185, 41] width 25 height 25
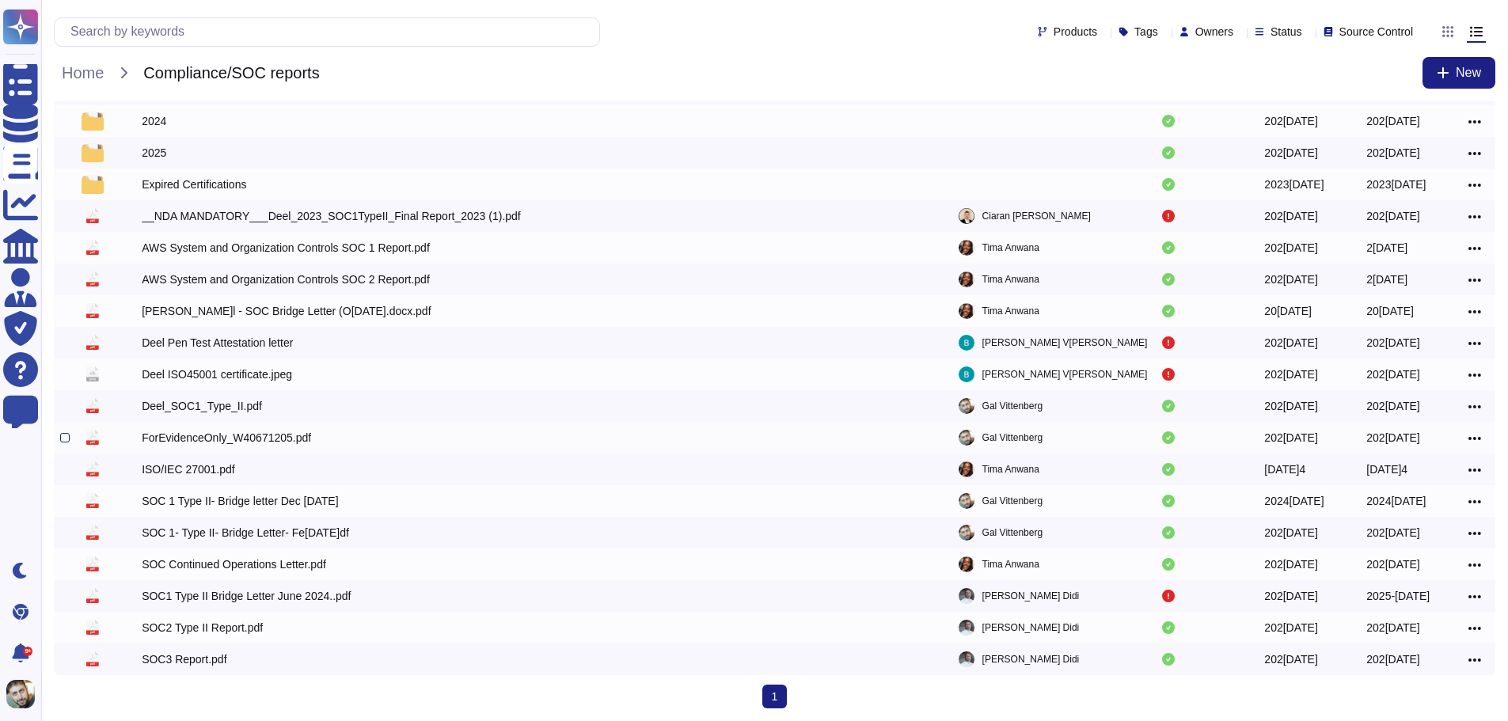
click at [1474, 435] on icon at bounding box center [1475, 439] width 13 height 14
click at [1418, 489] on link "Edit" at bounding box center [1418, 487] width 125 height 22
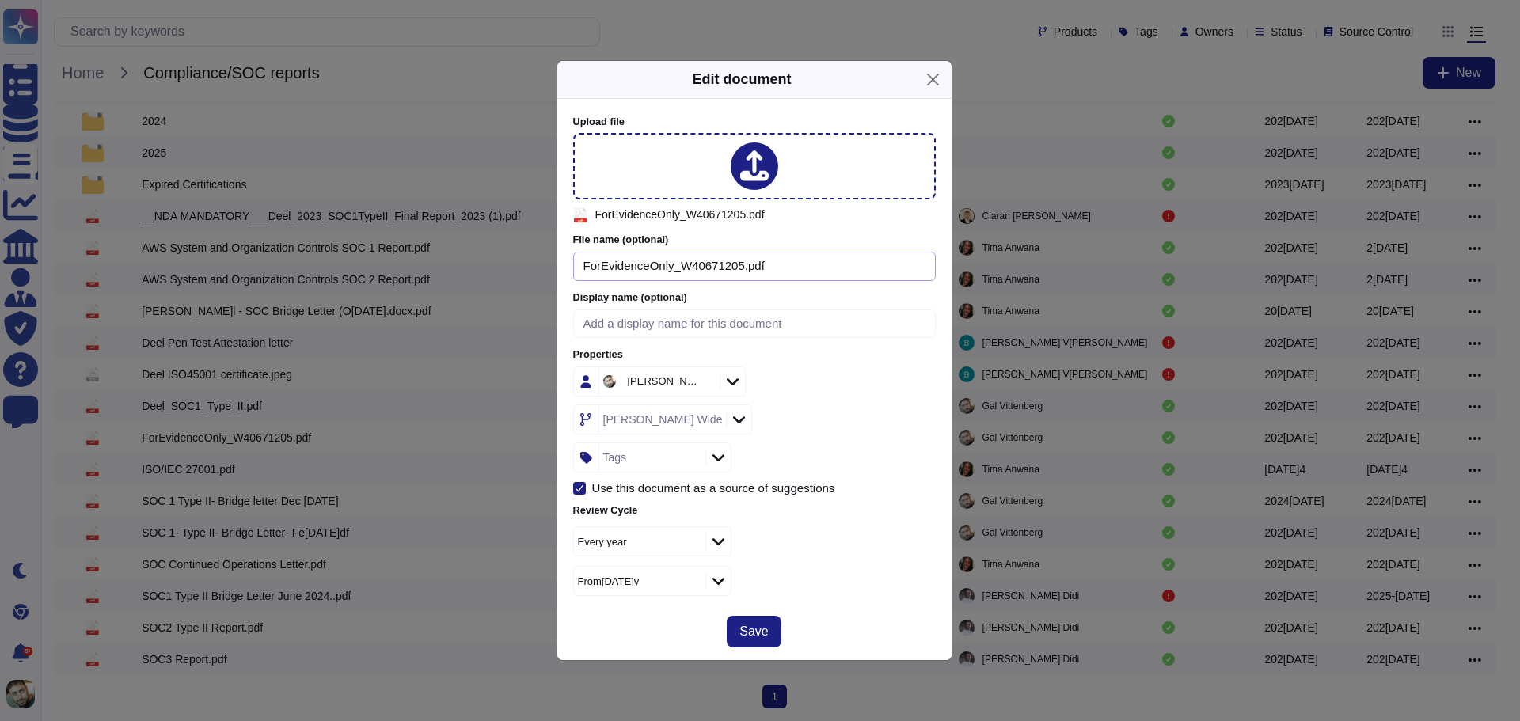
click at [779, 272] on input "ForEvidenceOnly_W40671205.pdf" at bounding box center [754, 266] width 363 height 29
paste input "Certificate of Insurance Liab[PERSON_NAME]y Deel, Inc."
type input "Certificate of Insurance Liability 2025"
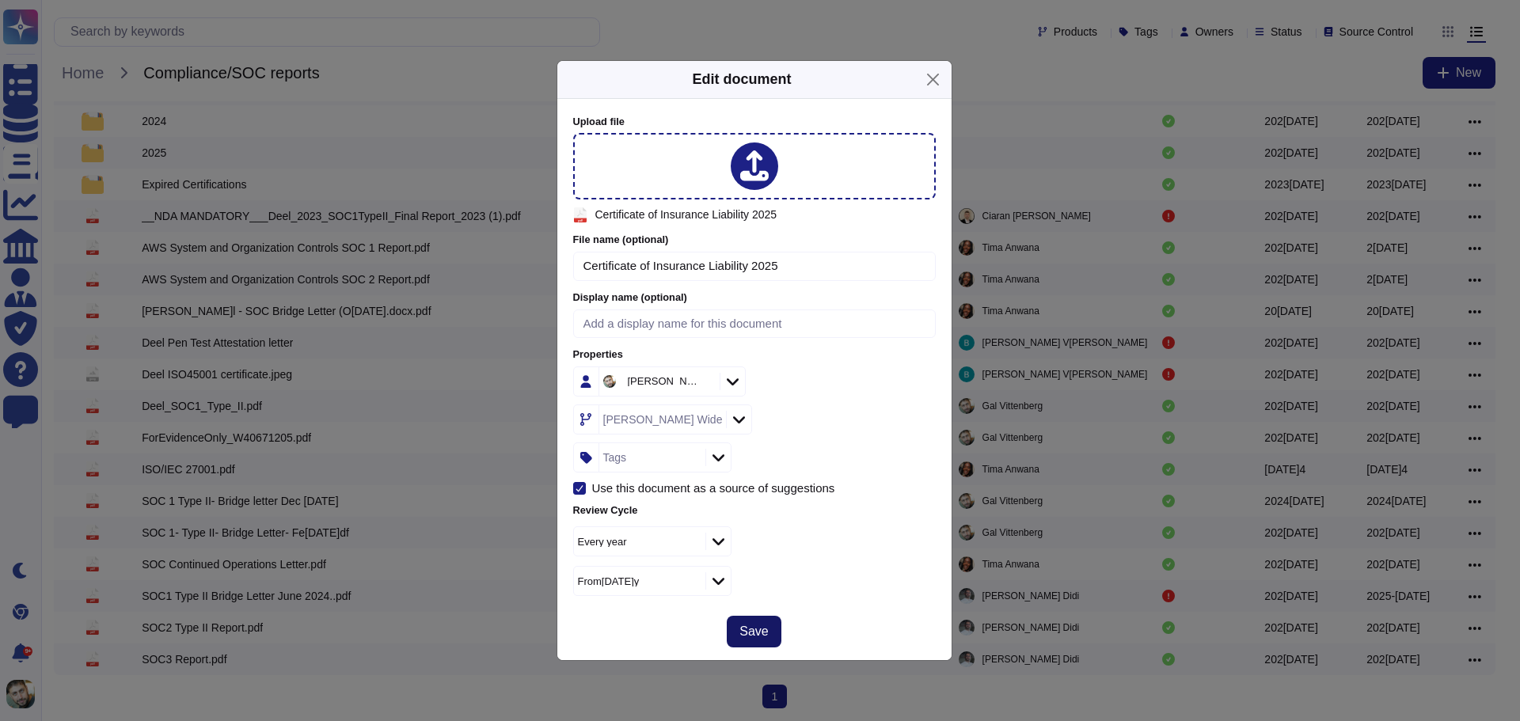
click at [752, 630] on span "Save" at bounding box center [754, 632] width 29 height 13
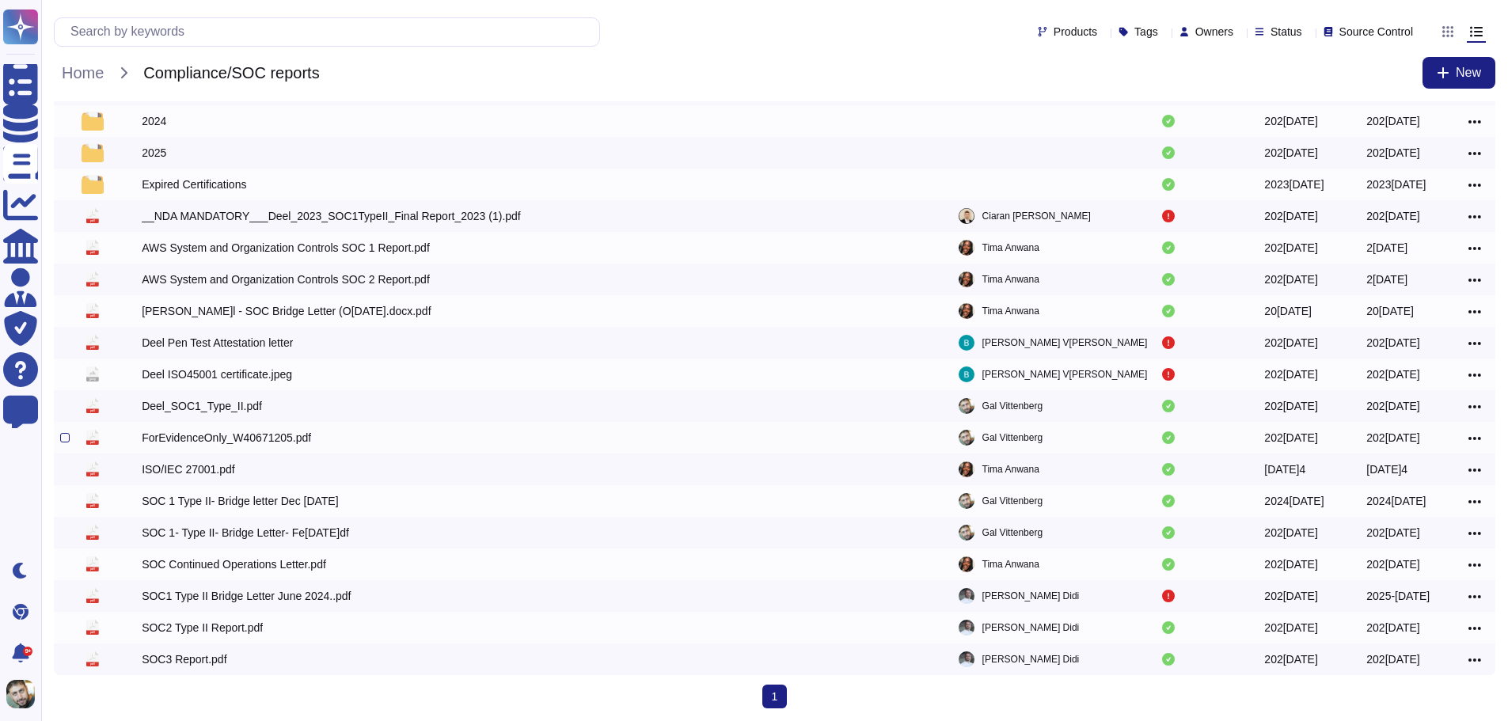
click at [247, 439] on div "ForEvidenceOnly_W40671205.pdf" at bounding box center [226, 438] width 169 height 16
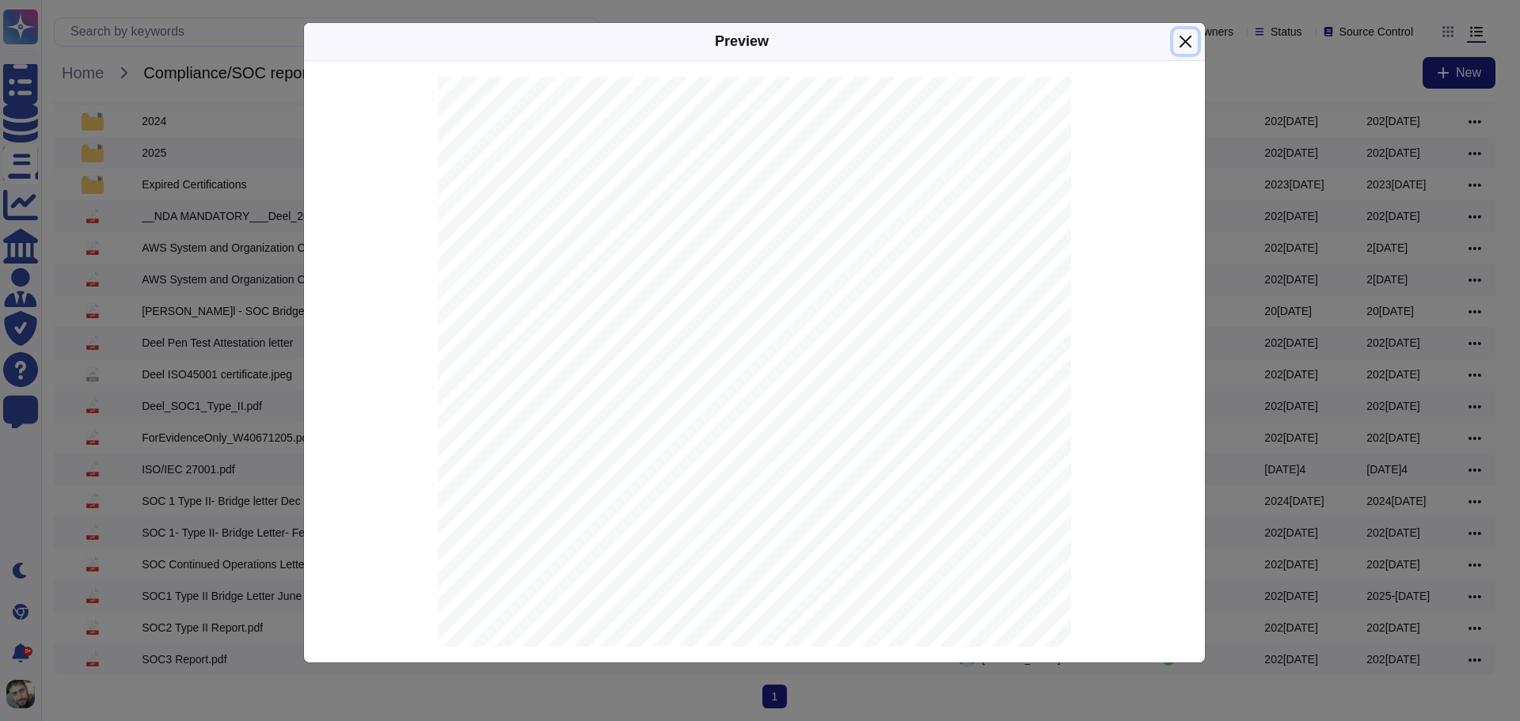
click at [1184, 44] on button "Close" at bounding box center [1185, 41] width 25 height 25
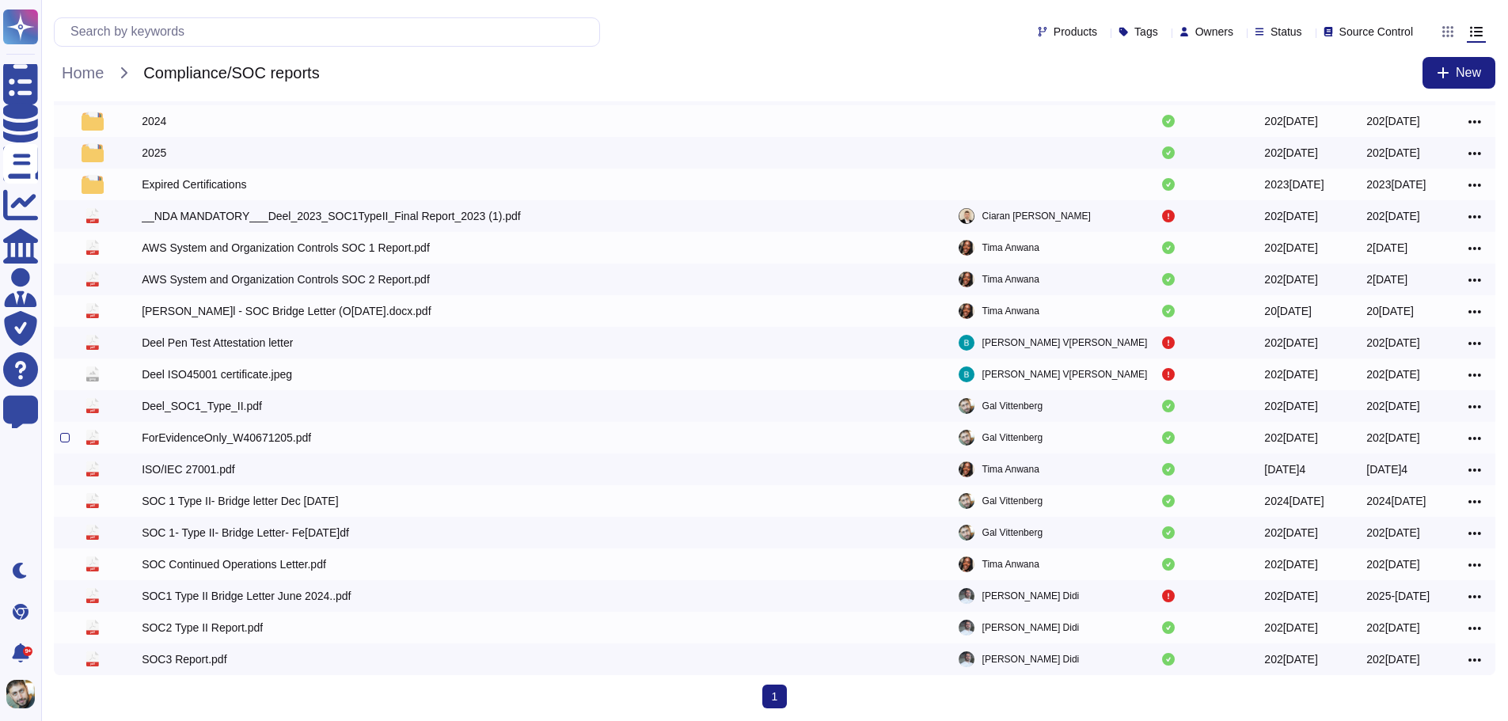
click at [1471, 432] on icon at bounding box center [1475, 439] width 13 height 14
click at [1408, 489] on link "Edit" at bounding box center [1418, 487] width 125 height 22
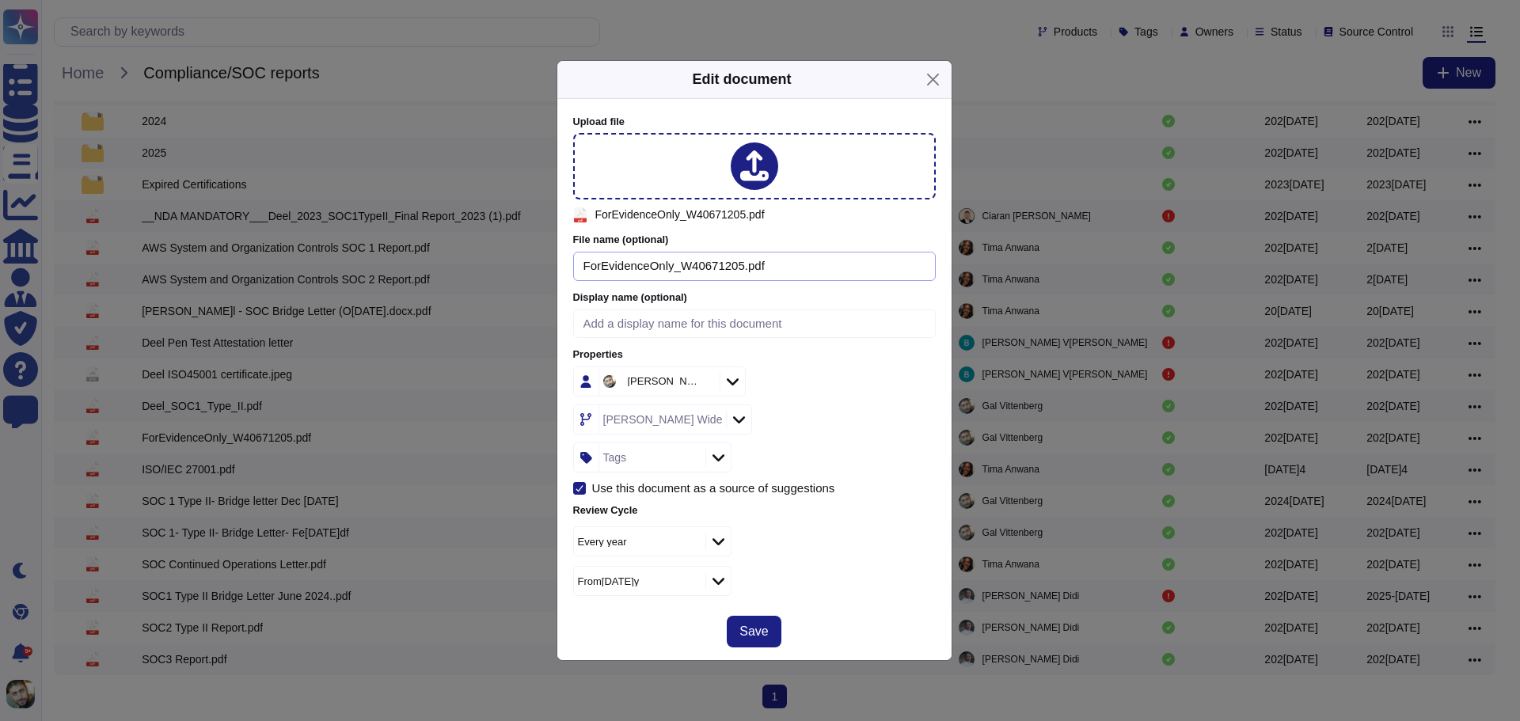
click at [760, 257] on input "ForEvidenceOnly_W40671205.pdf" at bounding box center [754, 266] width 363 height 29
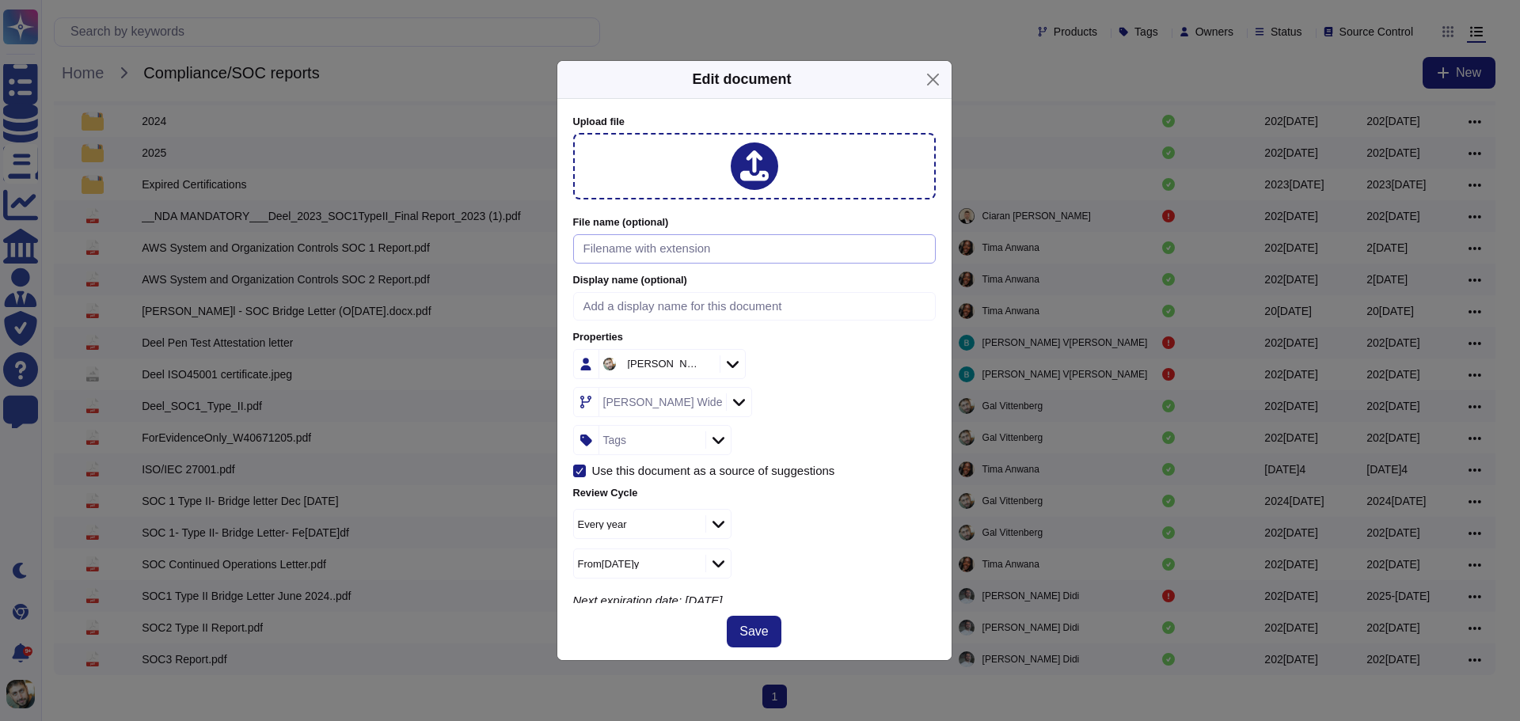
paste input "Certificate of Insurance Liab[PERSON_NAME]y Deel, Inc."
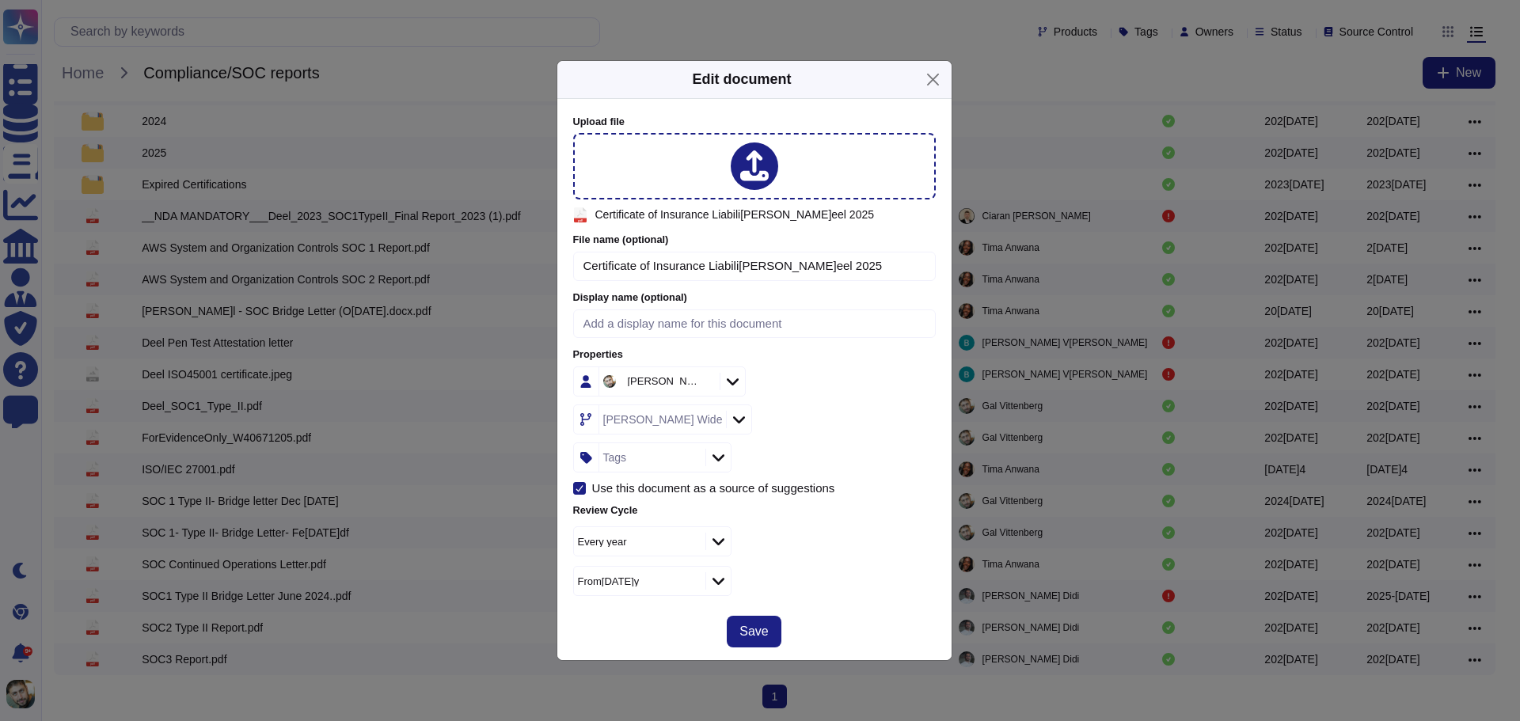
type input "Certificate of Insurance Liability Deel 2025"
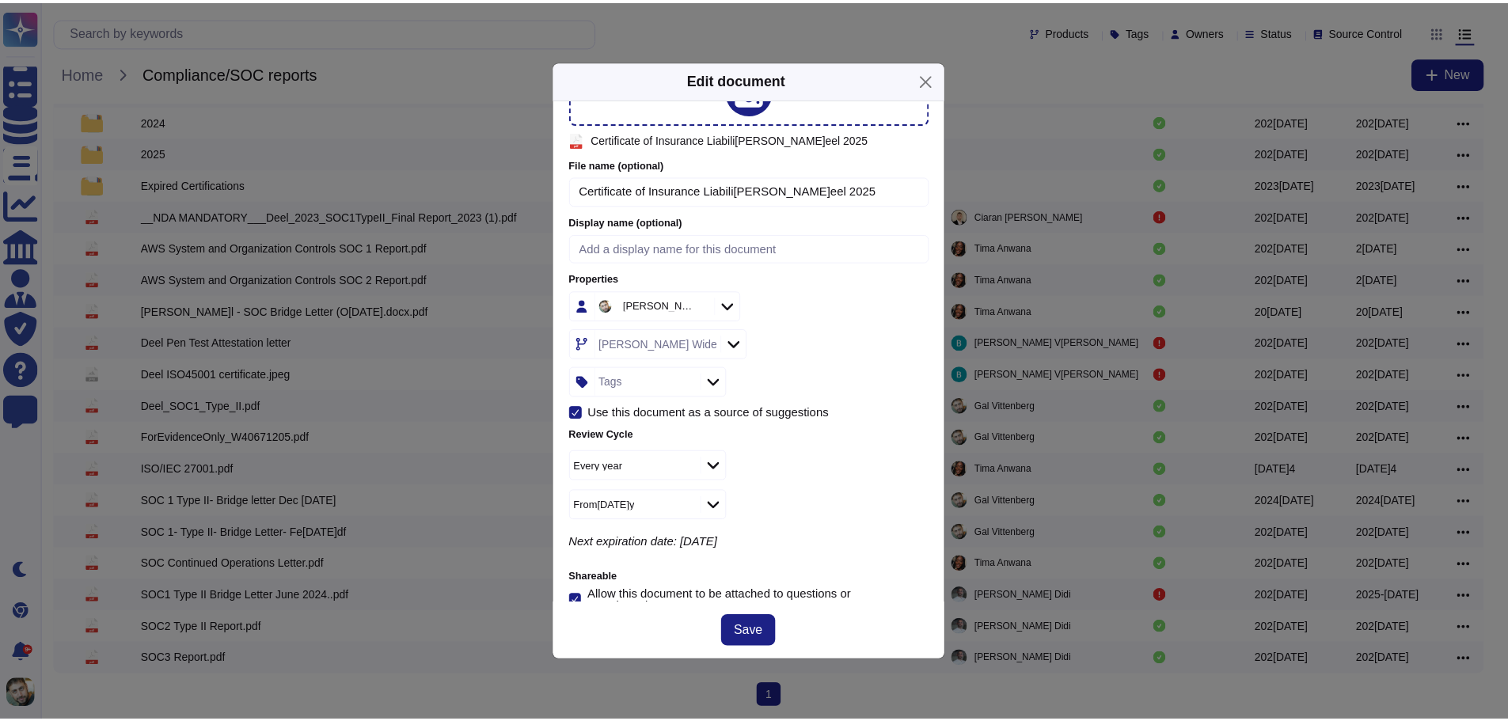
scroll to position [97, 0]
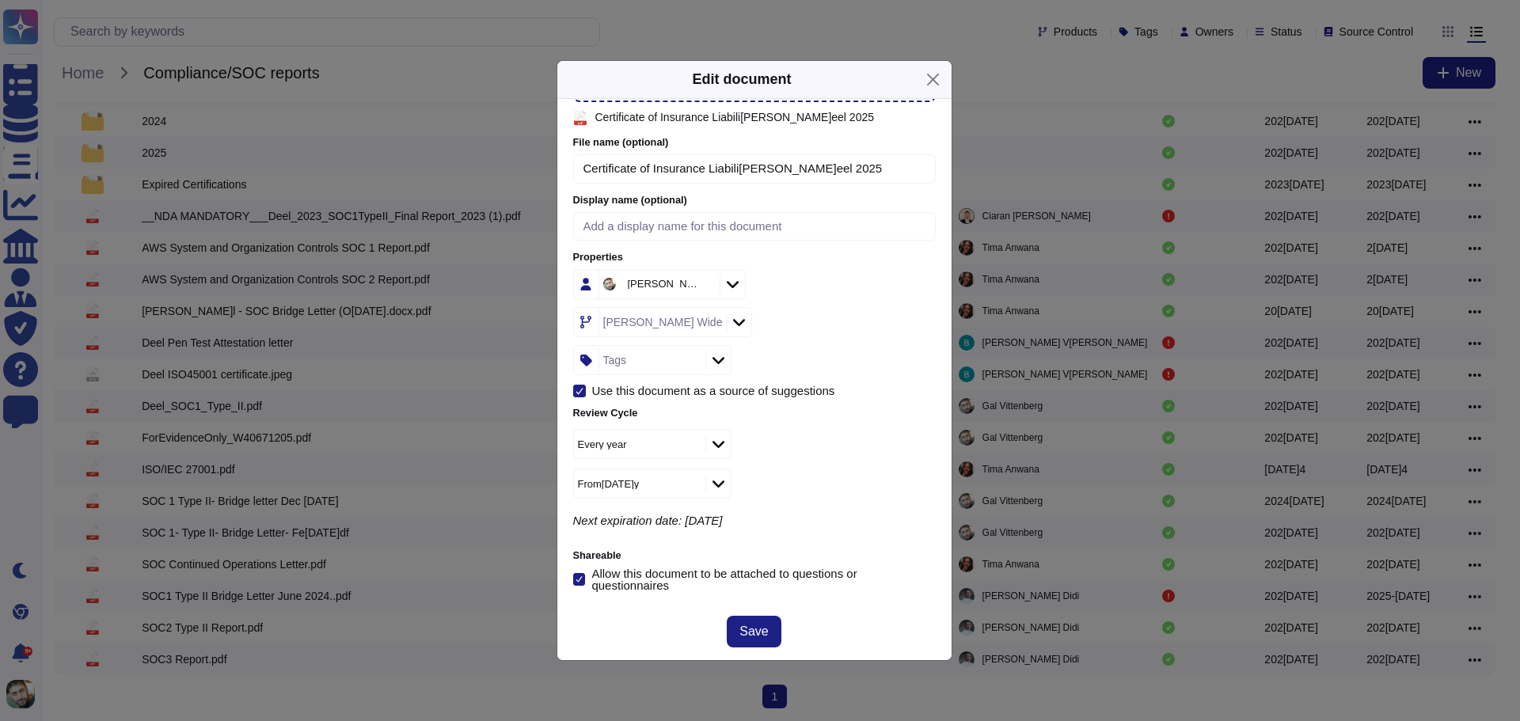
click at [714, 574] on div "Allow this document to be attached to questions or questionnaires" at bounding box center [763, 580] width 344 height 24
click at [0, 0] on input "Allow this document to be attached to questions or questionnaires" at bounding box center [0, 0] width 0 height 0
click at [642, 577] on div "Allow this document to be attached to questions or questionnaires" at bounding box center [763, 580] width 344 height 24
click at [0, 0] on input "Allow this document to be attached to questions or questionnaires" at bounding box center [0, 0] width 0 height 0
click at [749, 638] on span "Save" at bounding box center [754, 632] width 29 height 13
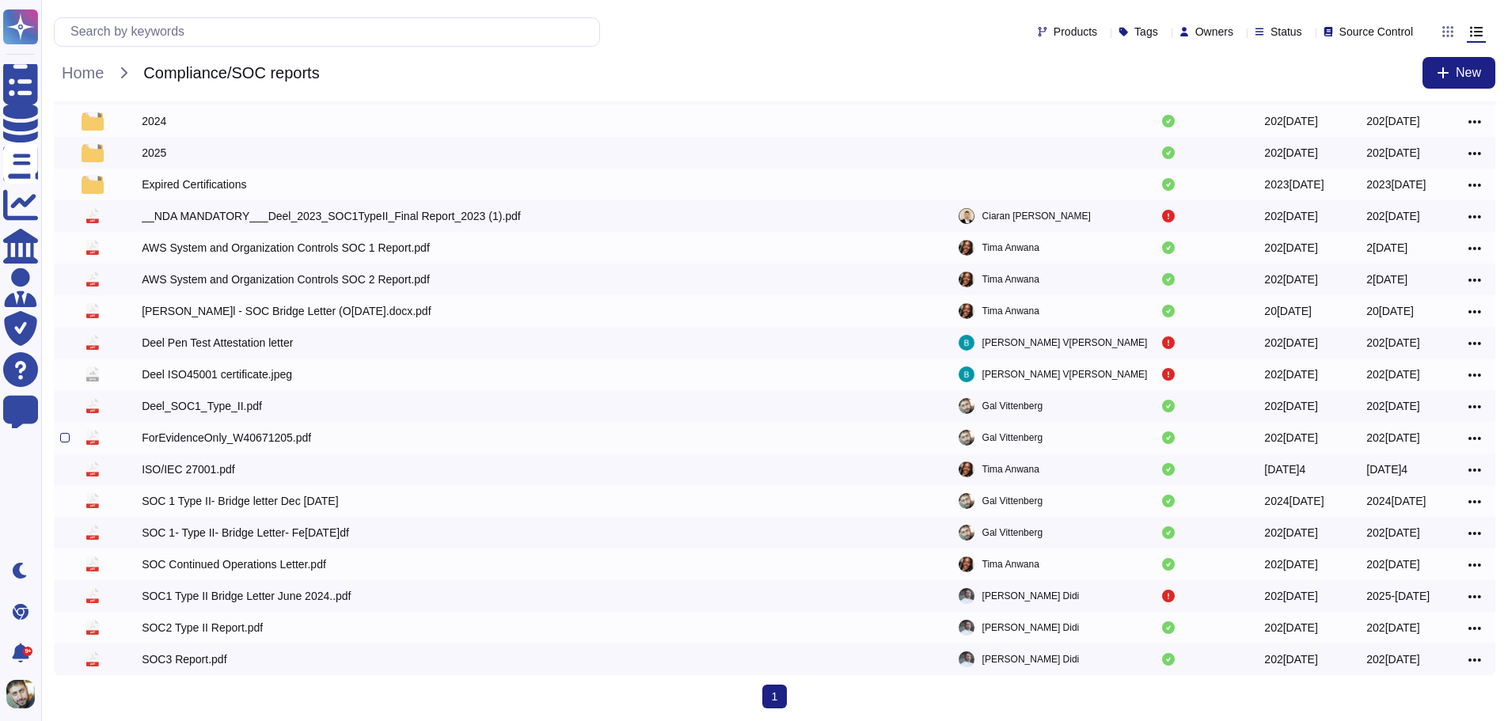
click at [389, 436] on div "ForEvidenceOnly_W40671205.pdf" at bounding box center [448, 437] width 613 height 19
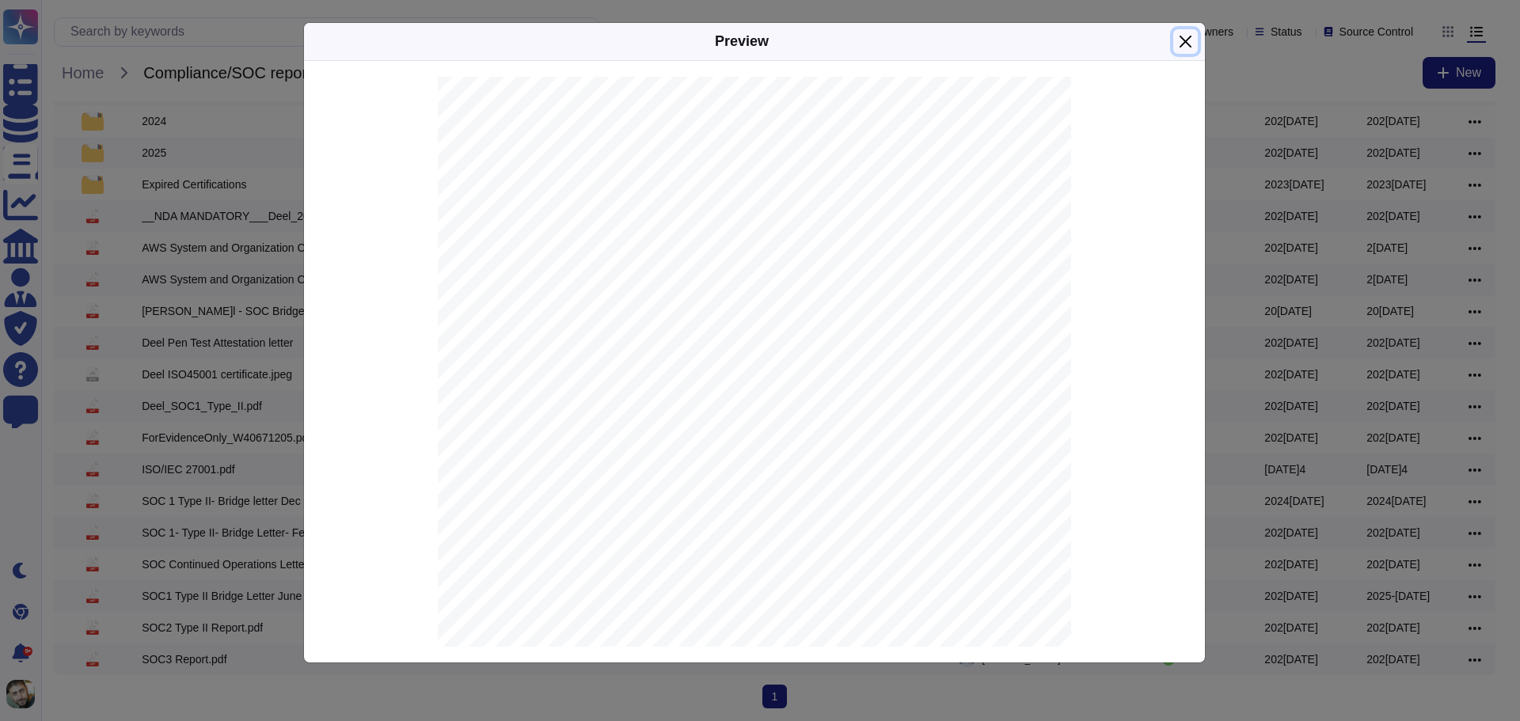
click at [1185, 41] on button "Close" at bounding box center [1185, 41] width 25 height 25
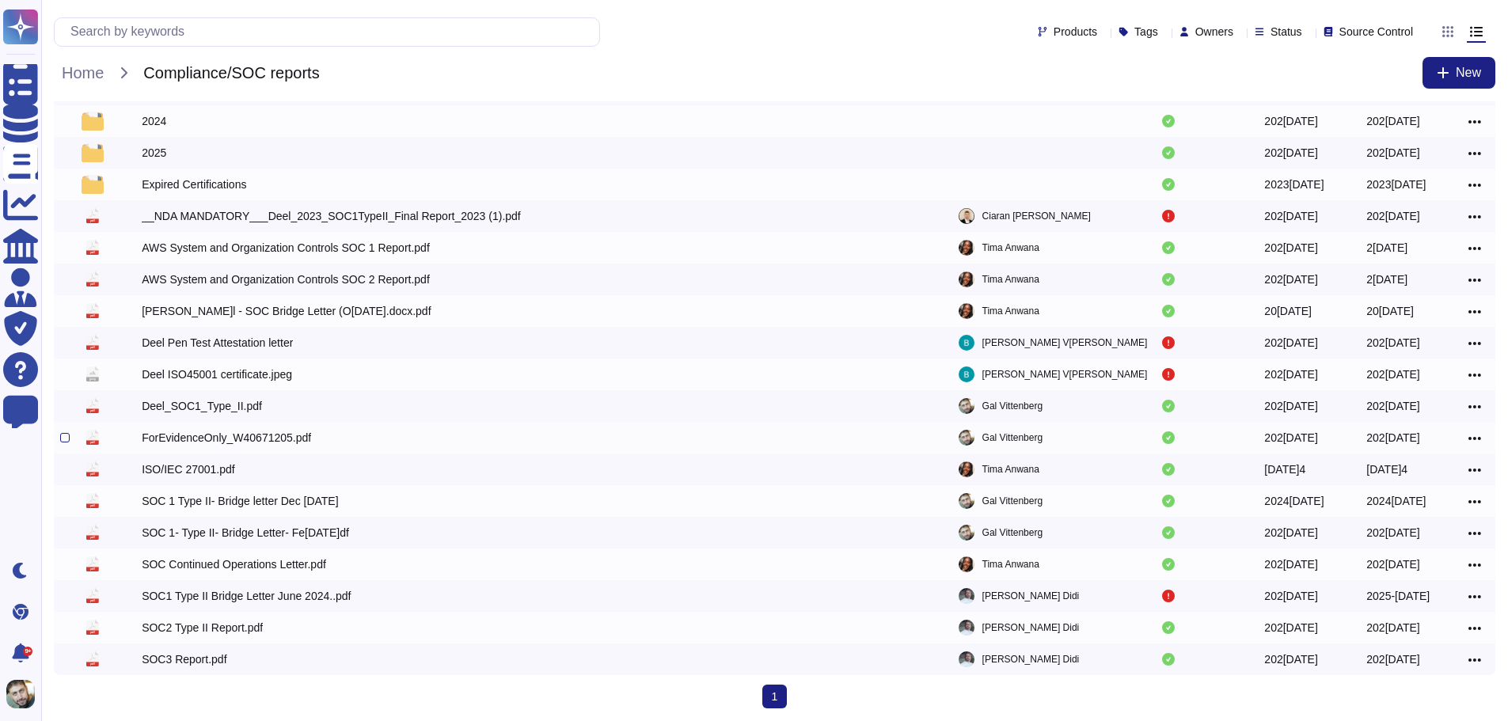
click at [70, 440] on div at bounding box center [70, 437] width 21 height 19
click at [64, 439] on div at bounding box center [65, 438] width 10 height 10
click at [0, 0] on input "checkbox" at bounding box center [0, 0] width 0 height 0
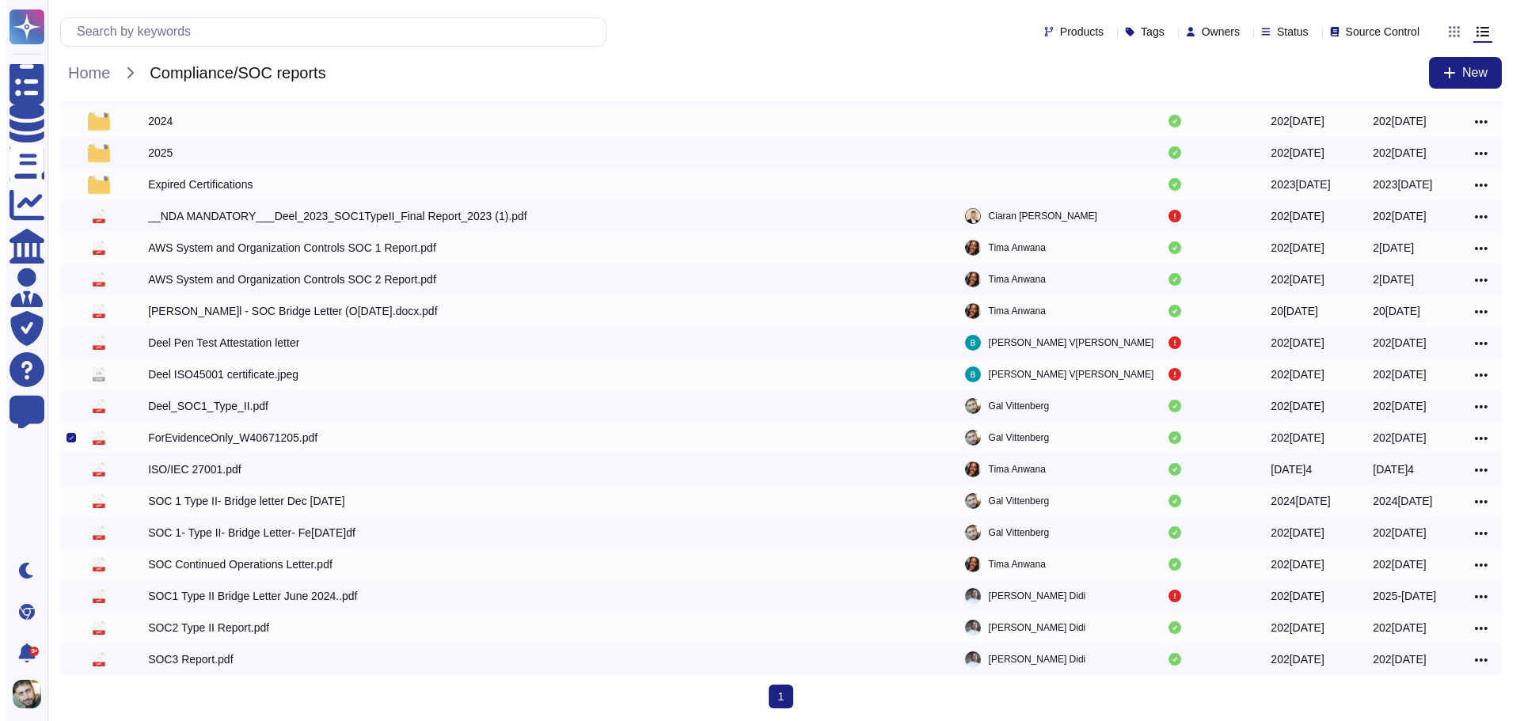
scroll to position [67, 0]
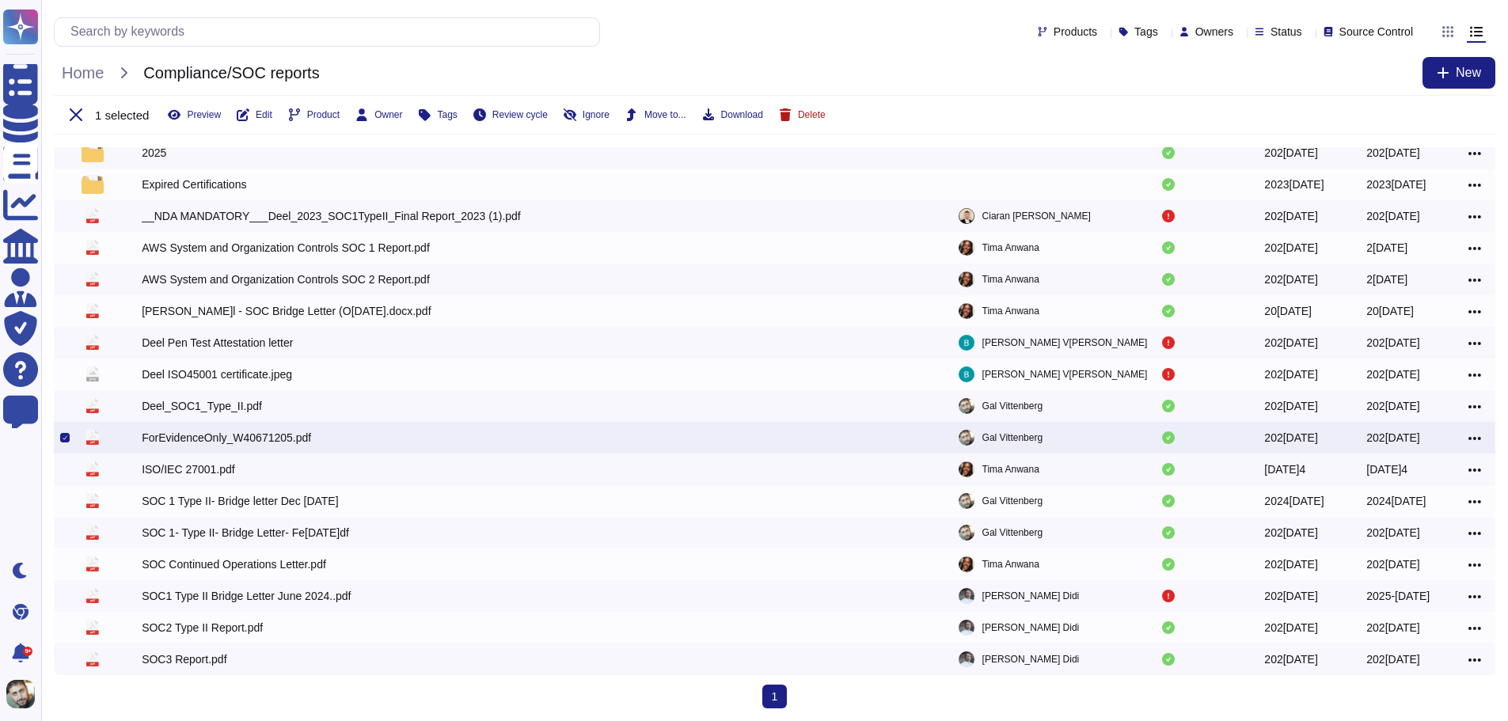
click at [816, 118] on span "Delete" at bounding box center [812, 115] width 28 height 10
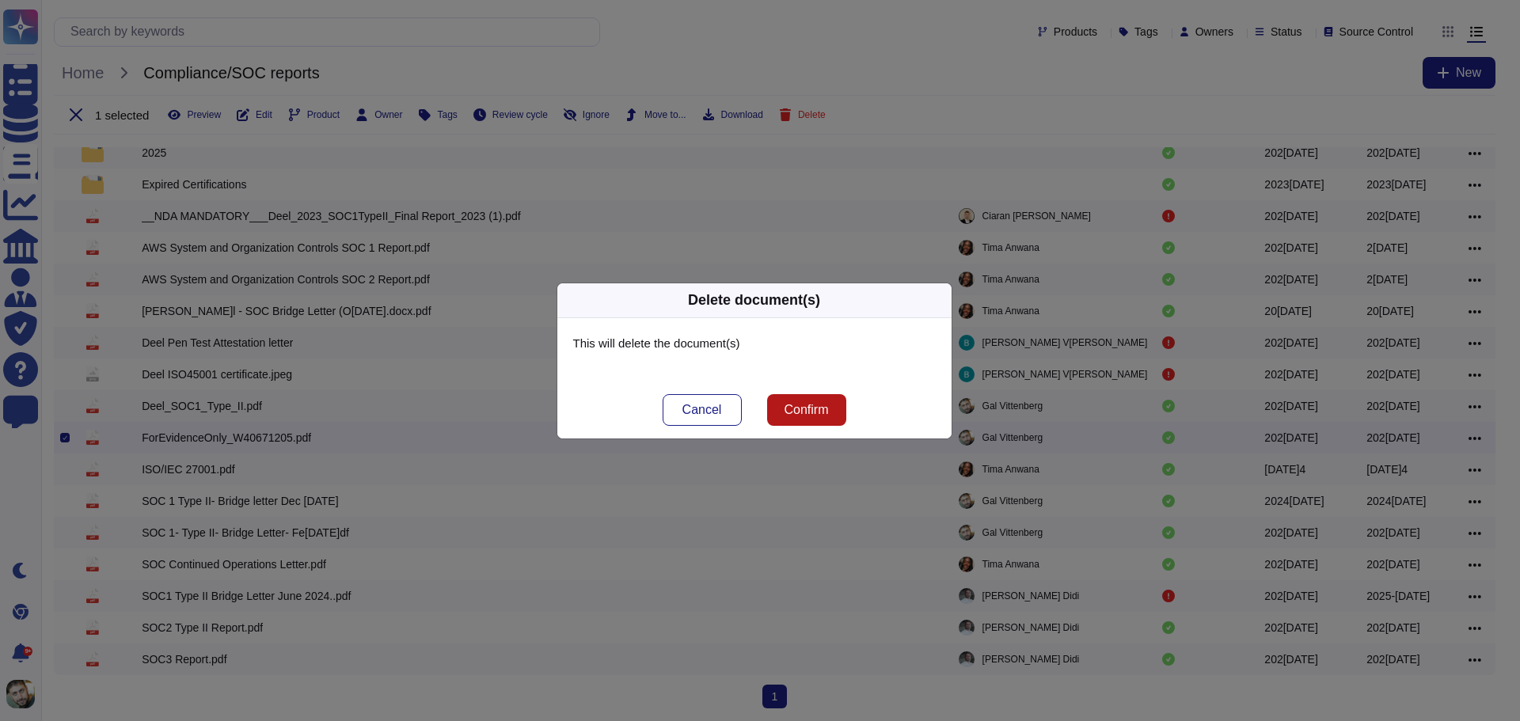
click at [796, 413] on span "Confirm" at bounding box center [806, 410] width 44 height 13
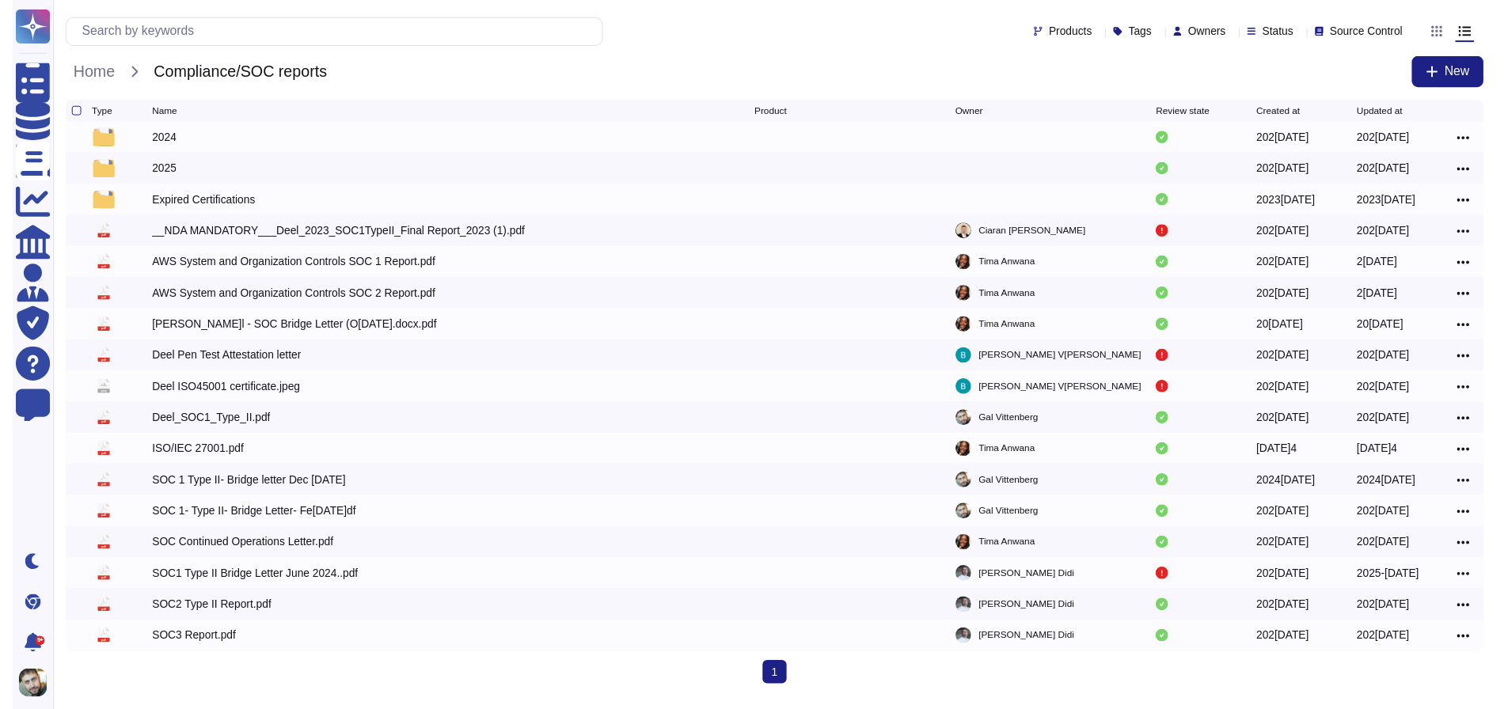
scroll to position [0, 0]
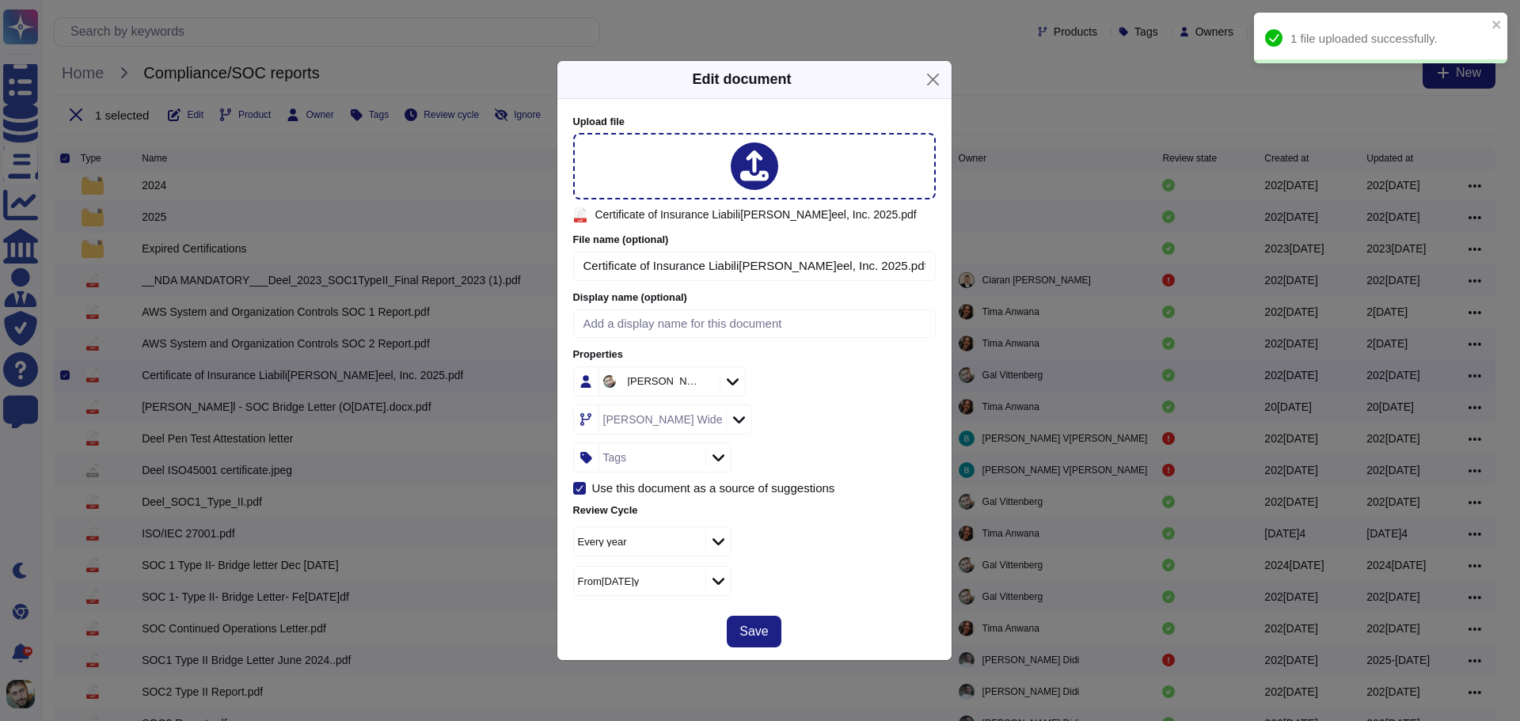
click at [758, 608] on div "Save" at bounding box center [754, 631] width 394 height 57
click at [752, 632] on span "Save" at bounding box center [754, 632] width 29 height 13
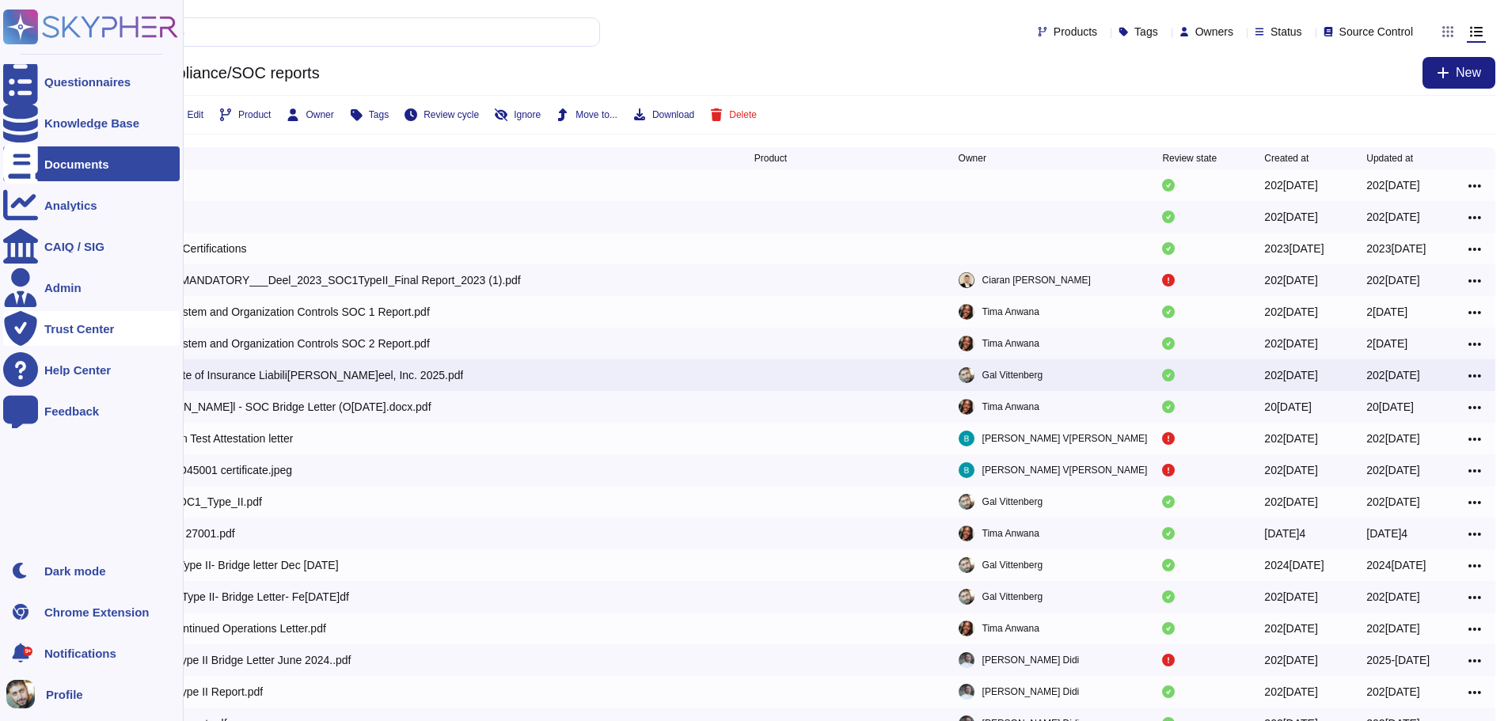
click at [55, 329] on div "Trust Center" at bounding box center [79, 329] width 70 height 12
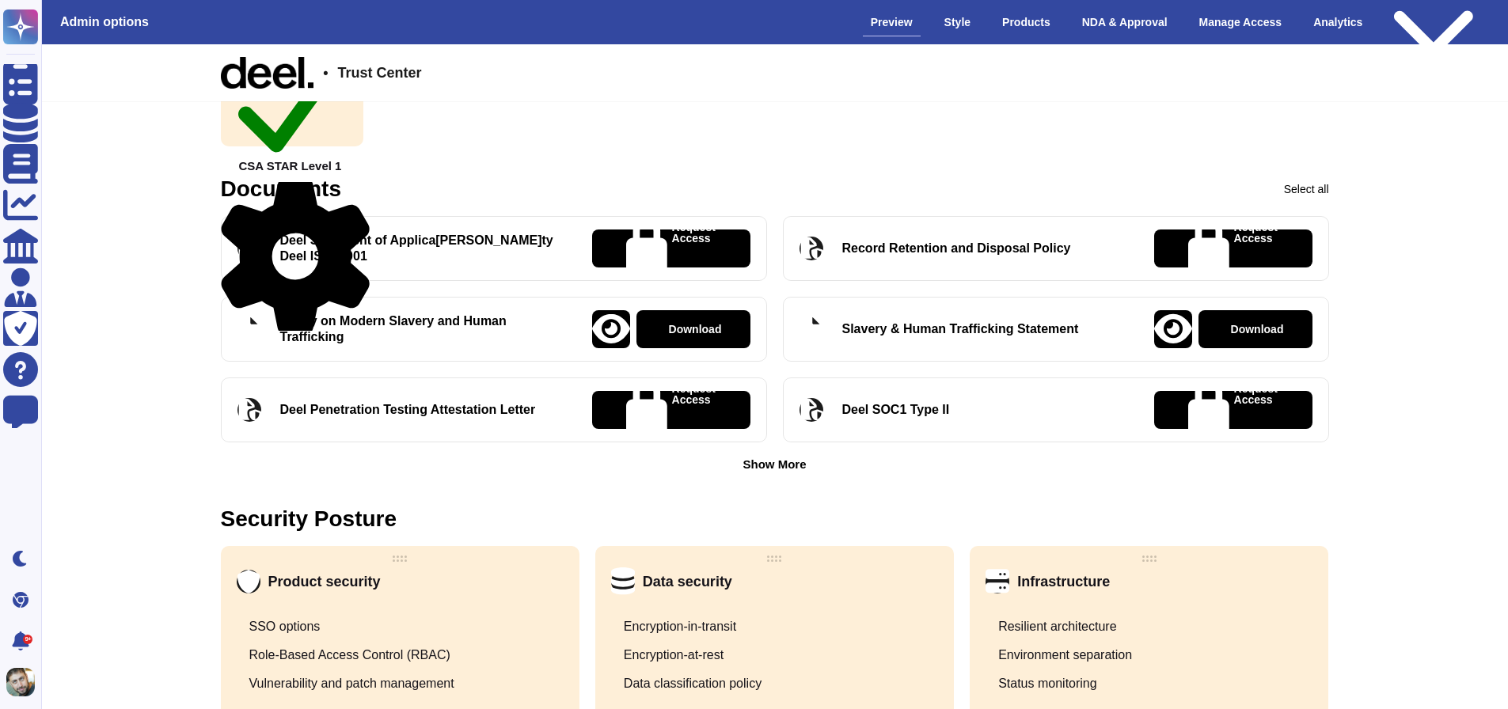
scroll to position [550, 0]
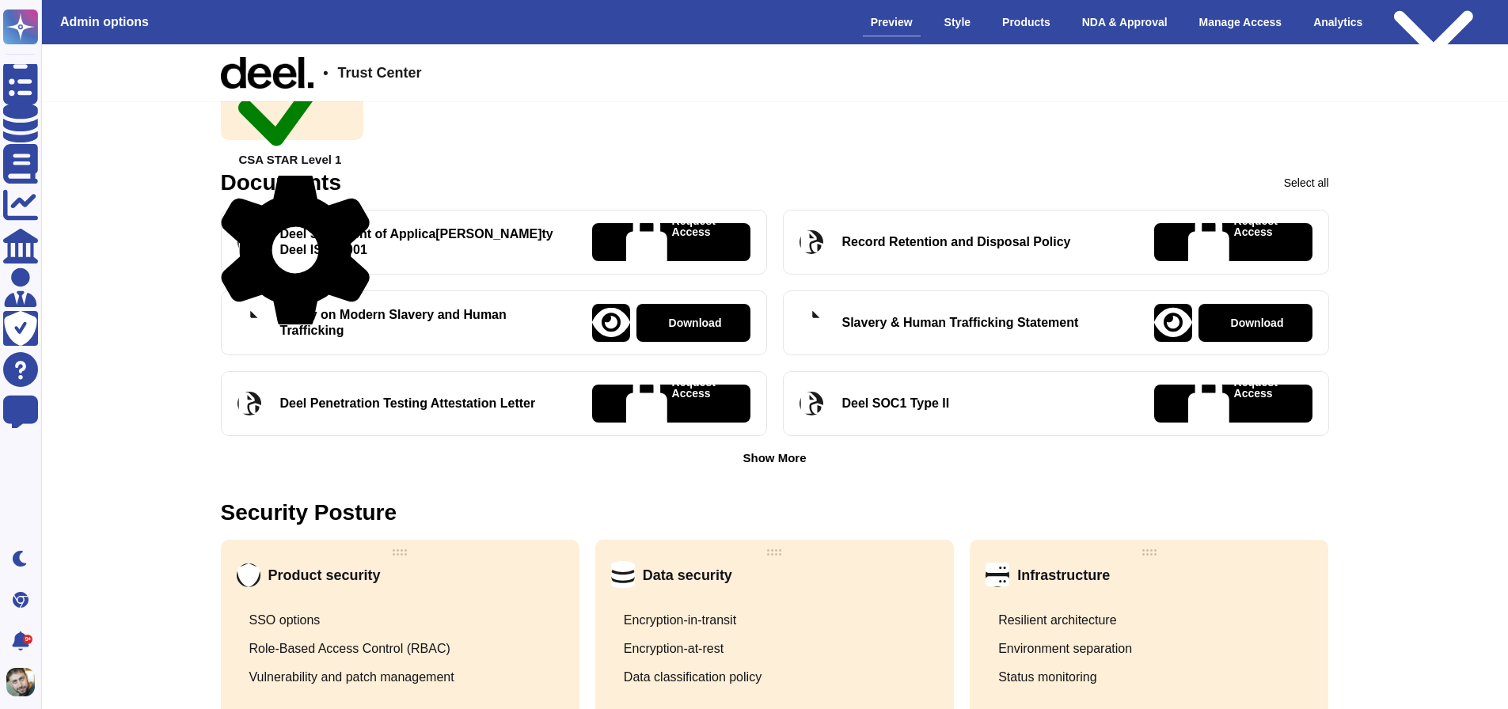
click at [796, 457] on div "Show More" at bounding box center [774, 458] width 63 height 12
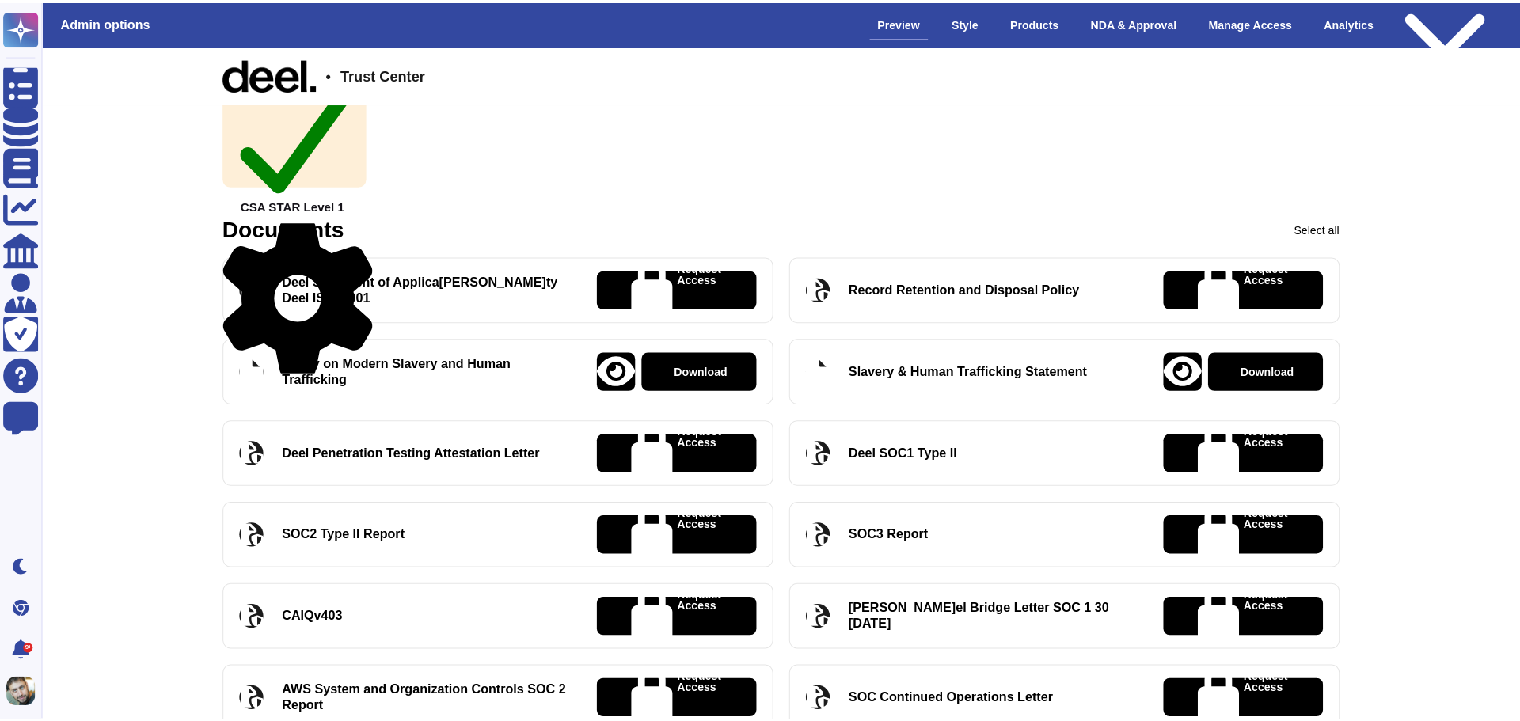
scroll to position [506, 0]
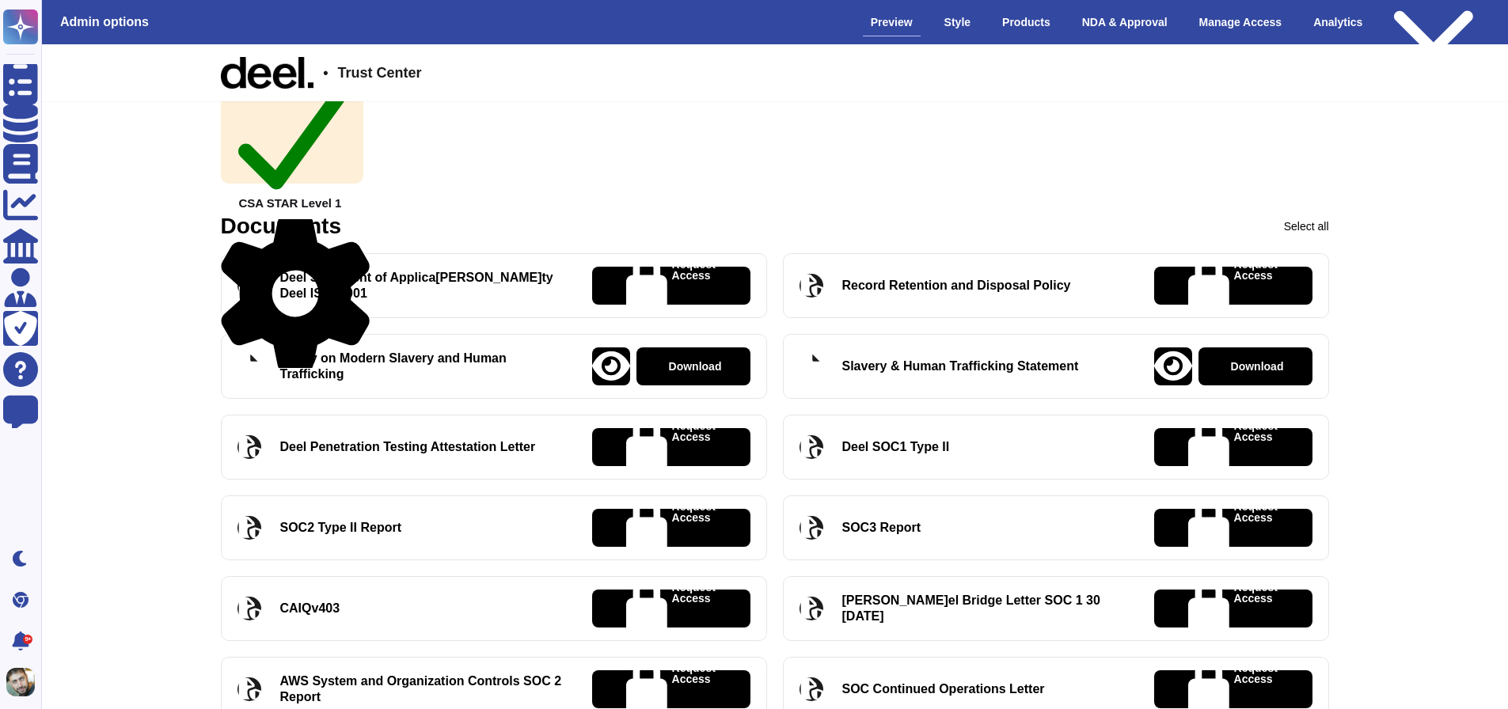
click at [357, 224] on icon at bounding box center [295, 294] width 149 height 158
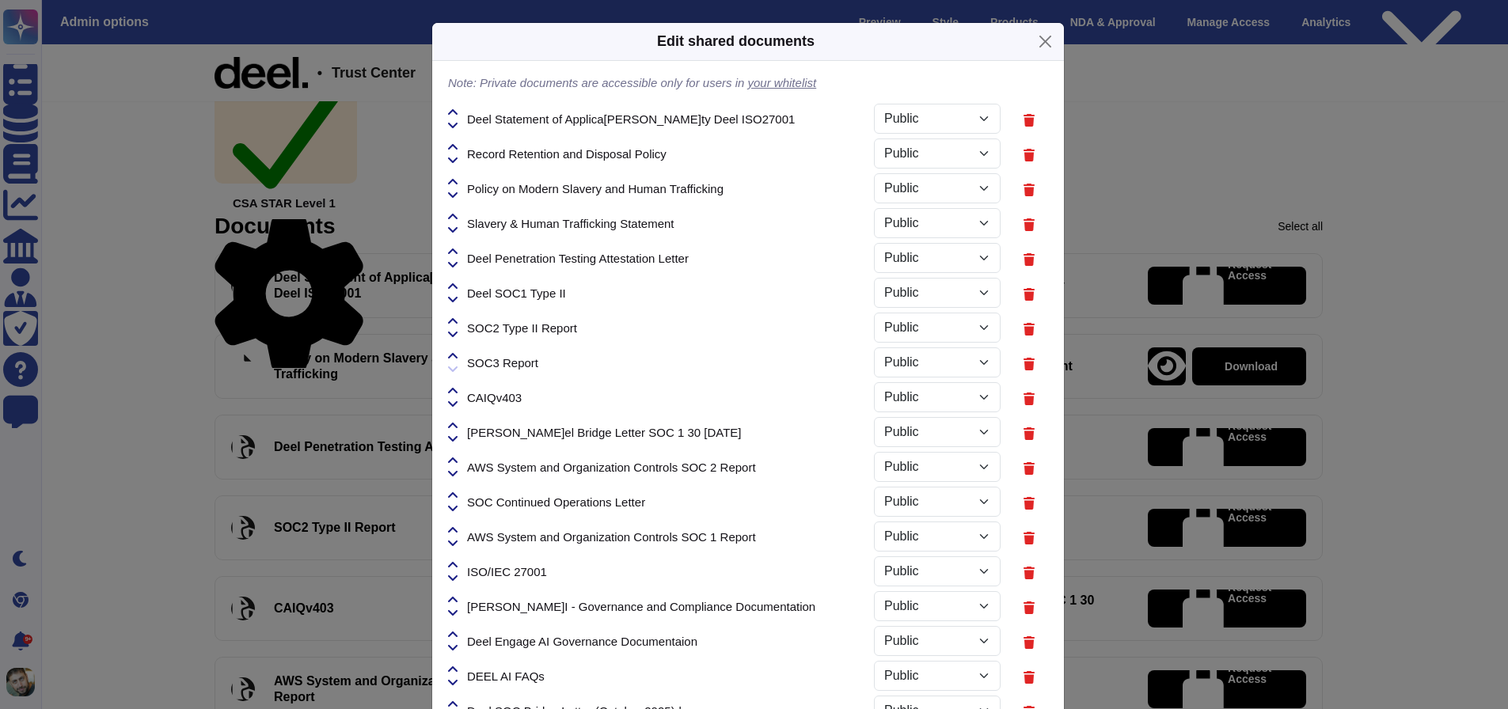
select select "PRIVATE"
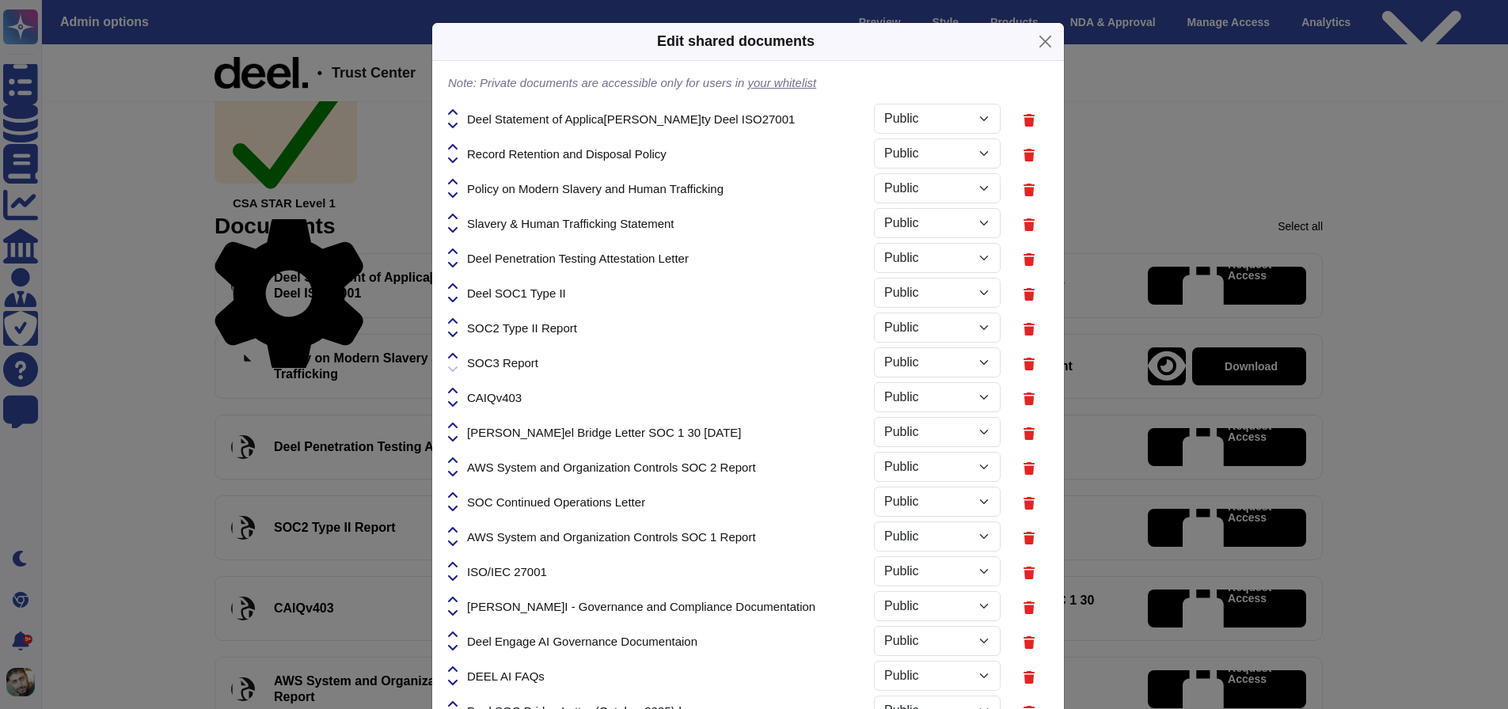
select select "PRIVATE"
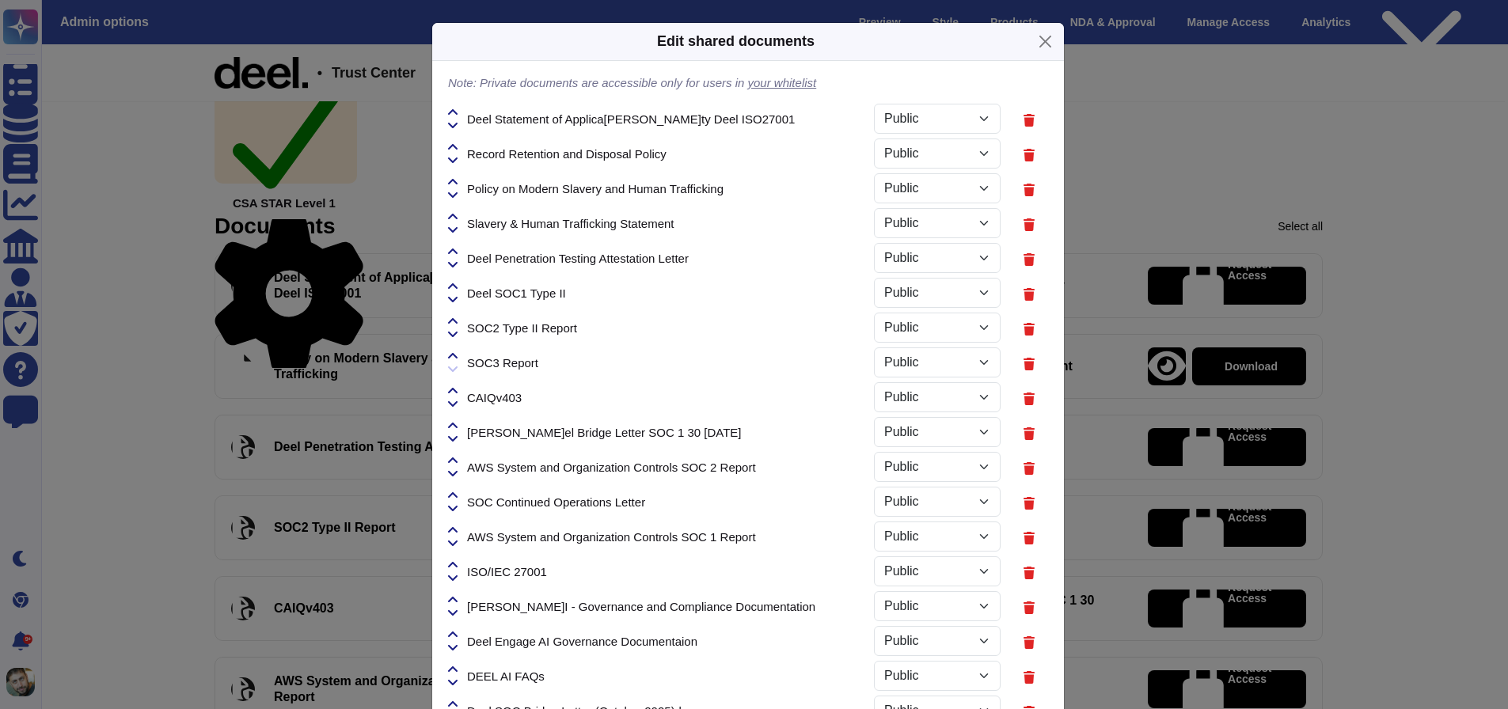
select select "PRIVATE"
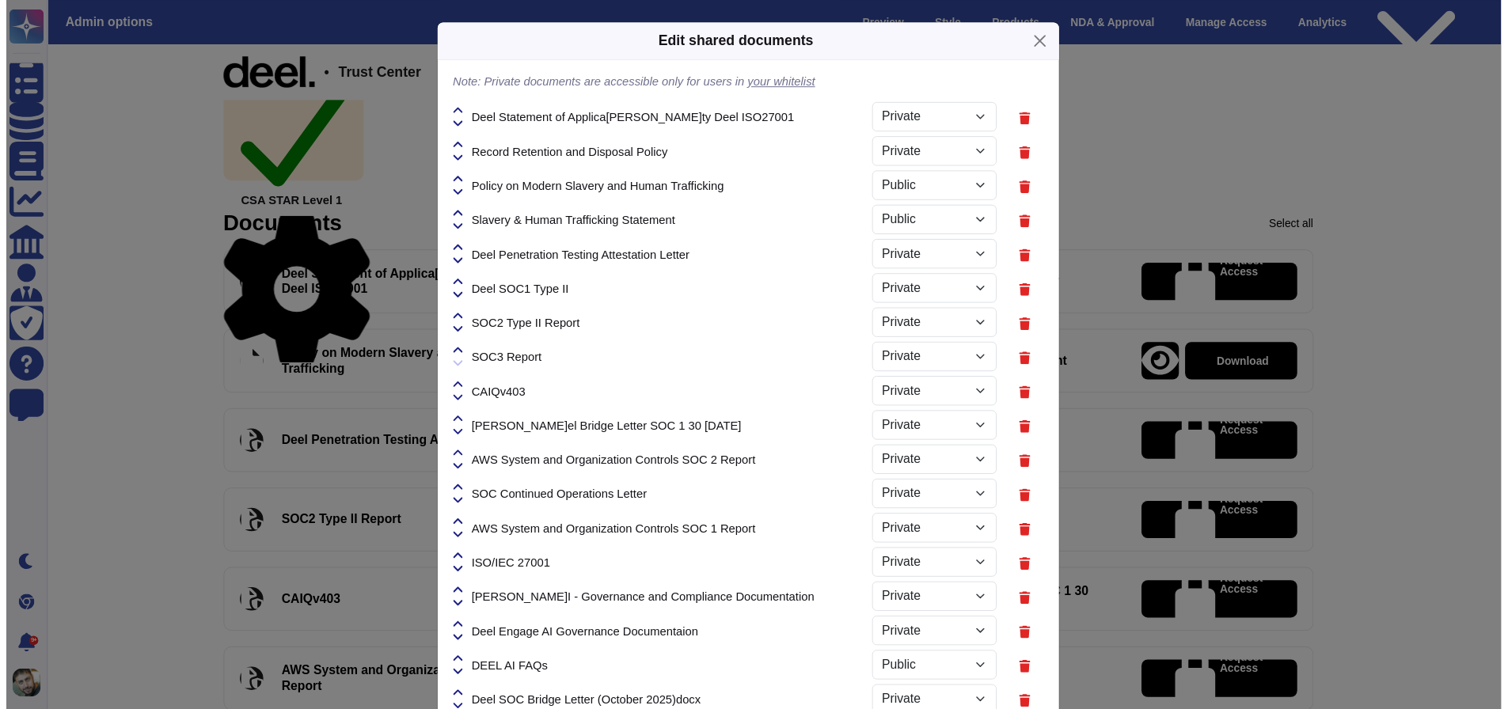
scroll to position [161, 0]
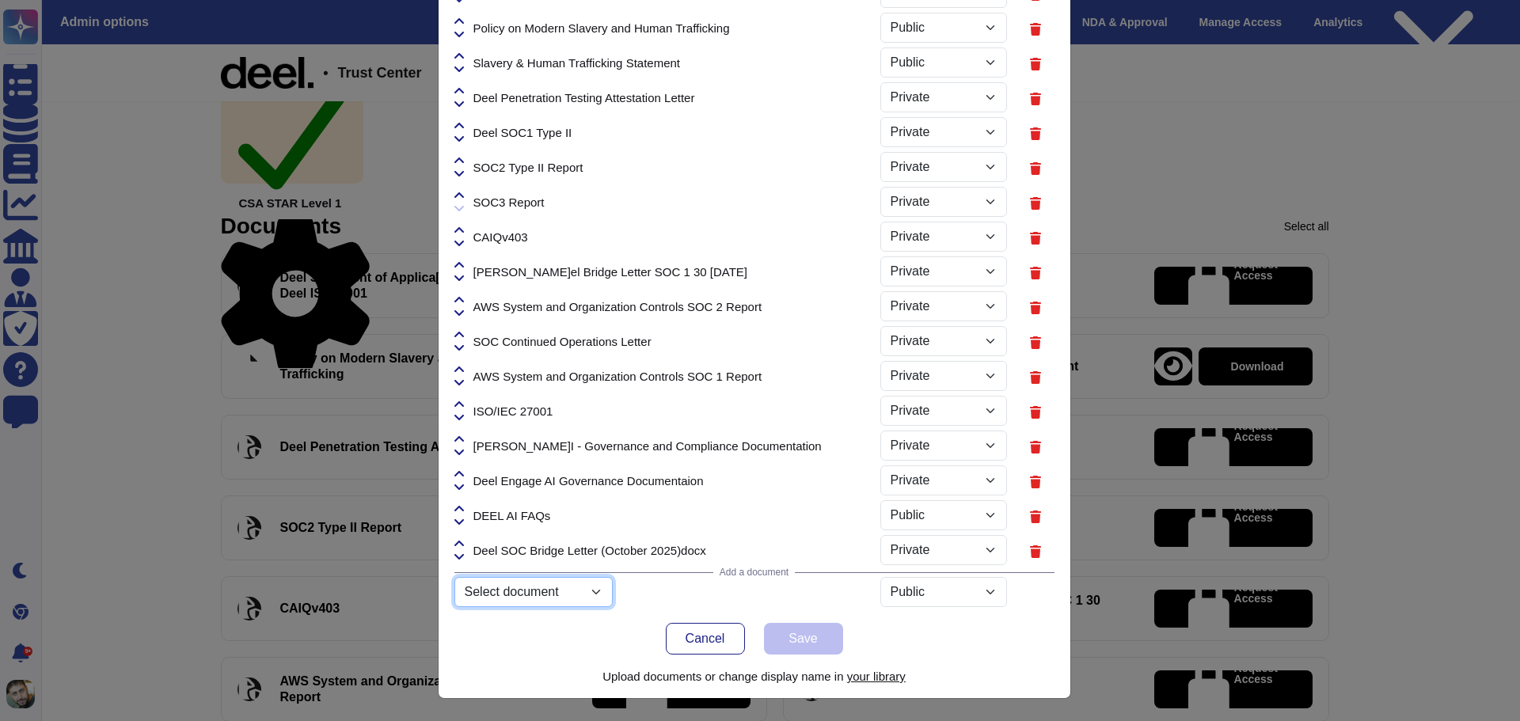
click at [583, 591] on select "Select document ISO 27001 Certificate.pdf Product_guide_Reports.pdf Netsuite_fo…" at bounding box center [534, 592] width 158 height 30
click at [455, 607] on select "Select document ISO 27001 Certificate.pdf Product_guide_Reports.pdf Netsuite_fo…" at bounding box center [534, 592] width 158 height 30
select select "68ef8507c09a684d78000ec7"
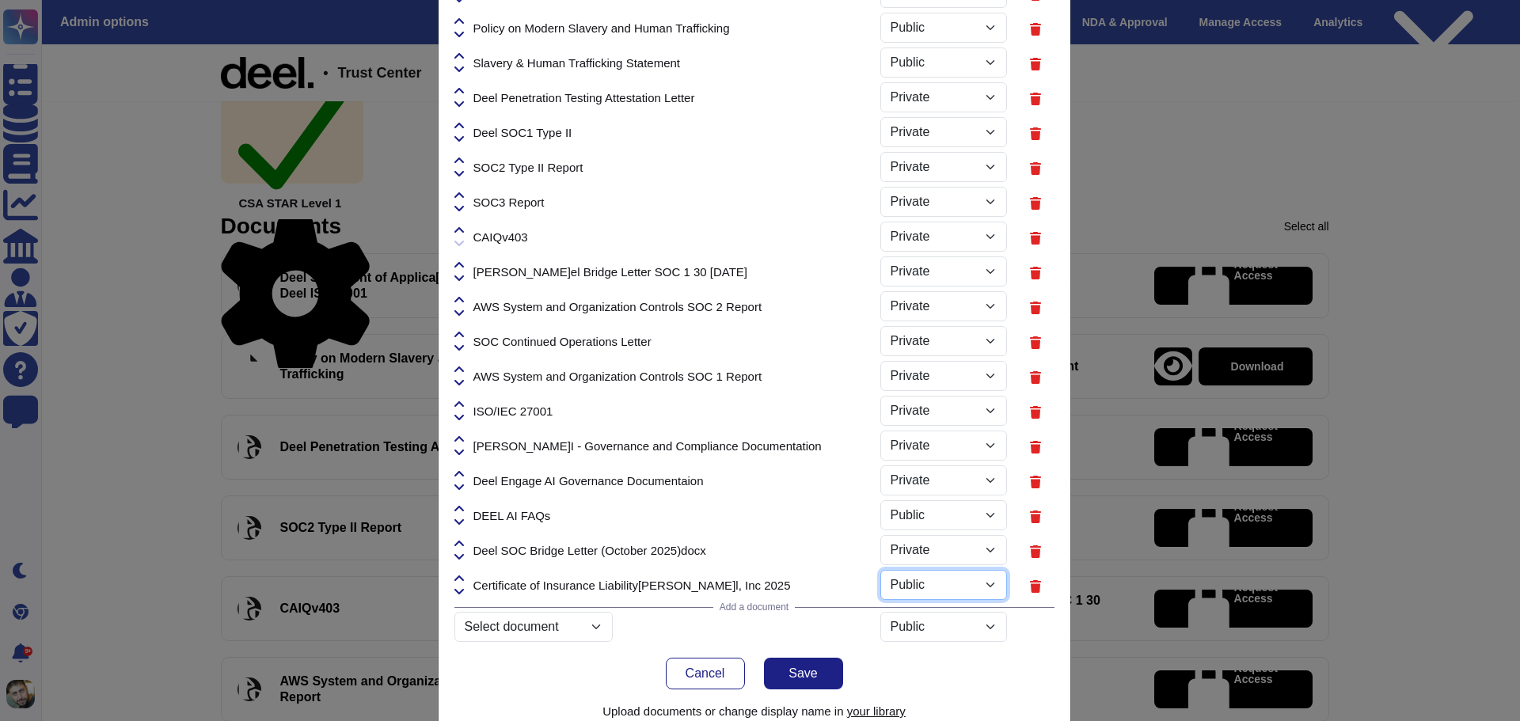
click at [908, 586] on select "Public Private" at bounding box center [944, 585] width 127 height 30
click at [881, 570] on select "Public Private" at bounding box center [944, 585] width 127 height 30
select select "PRIVATE"
click at [814, 683] on button "Save" at bounding box center [803, 674] width 79 height 32
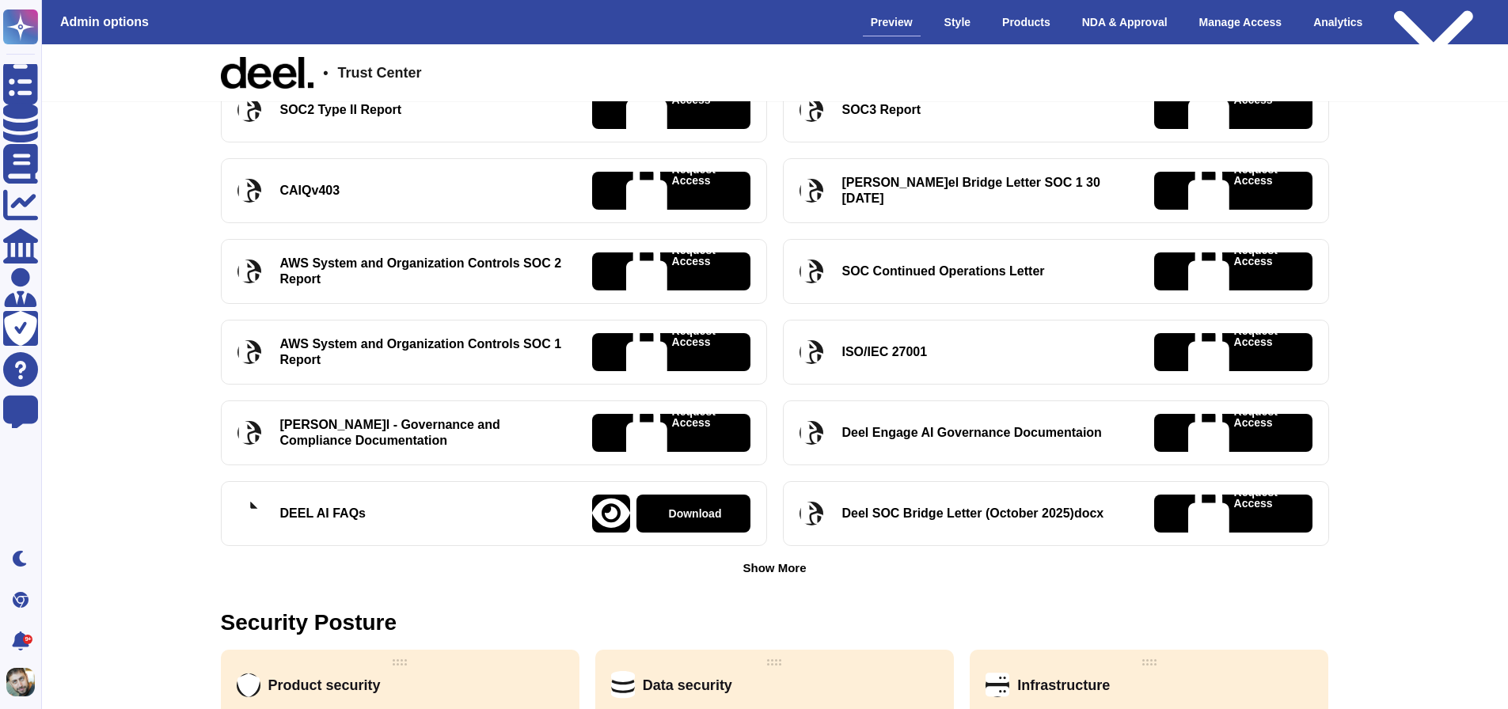
scroll to position [925, 0]
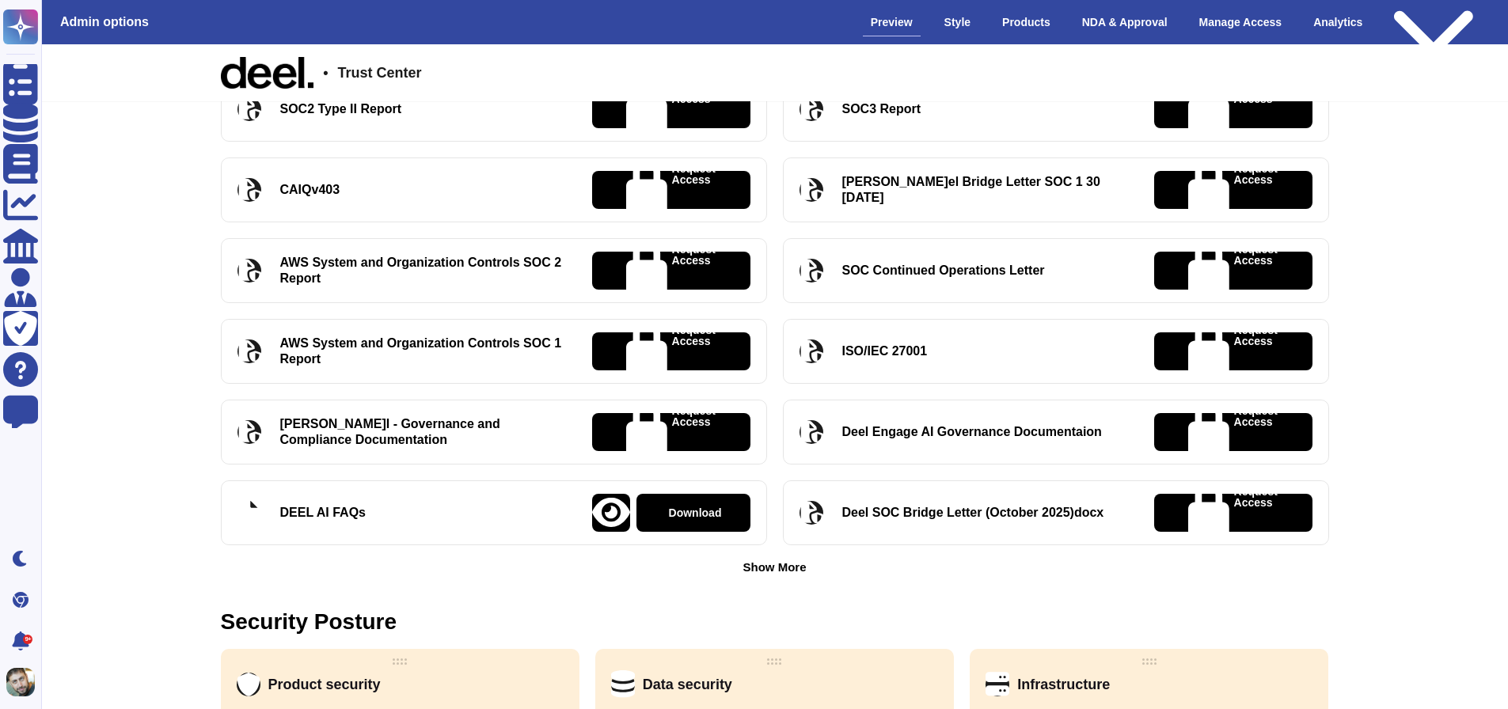
click at [767, 569] on div "Show More" at bounding box center [774, 567] width 63 height 12
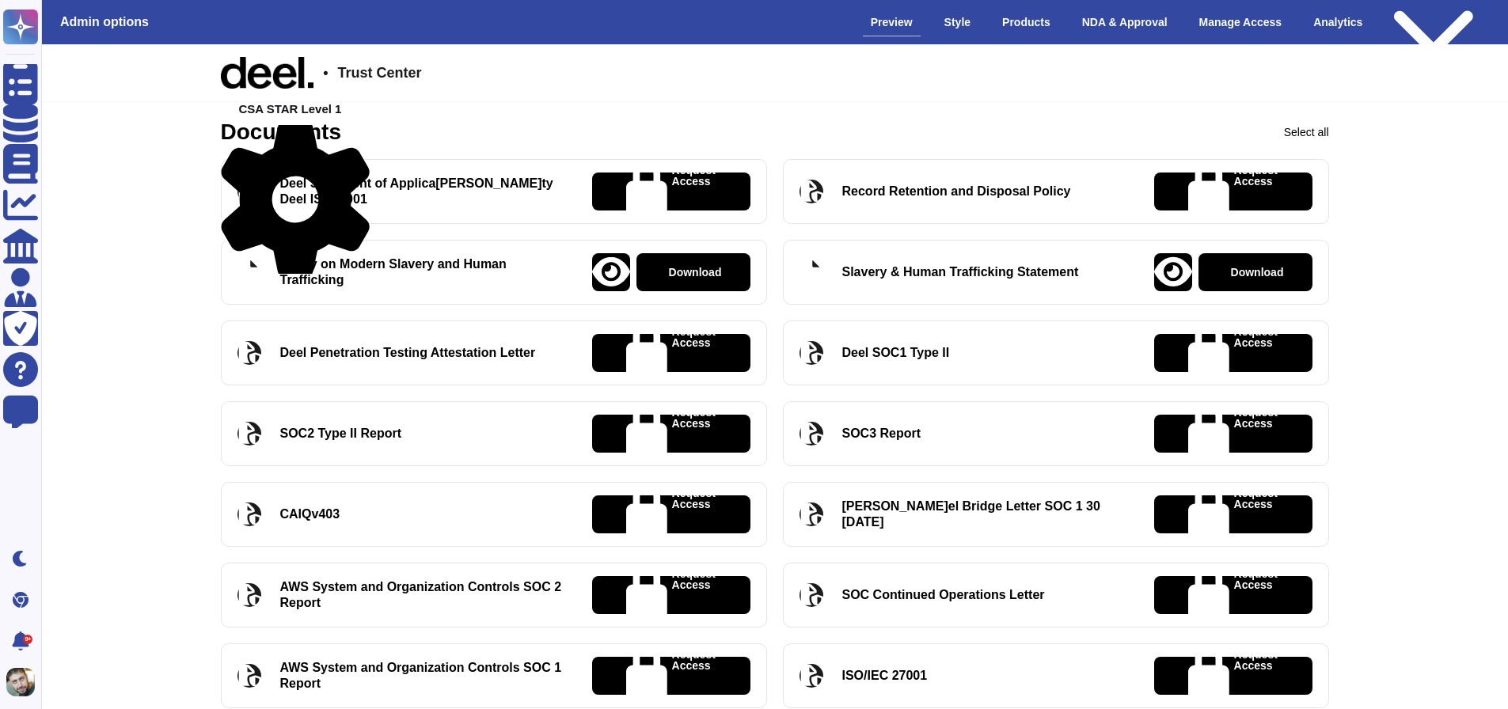
scroll to position [595, 0]
